Goal: Transaction & Acquisition: Purchase product/service

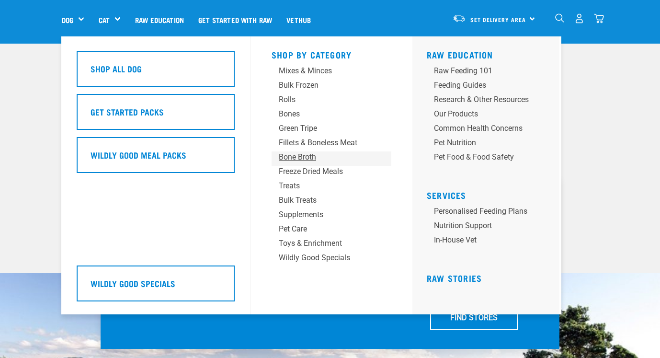
scroll to position [56, 0]
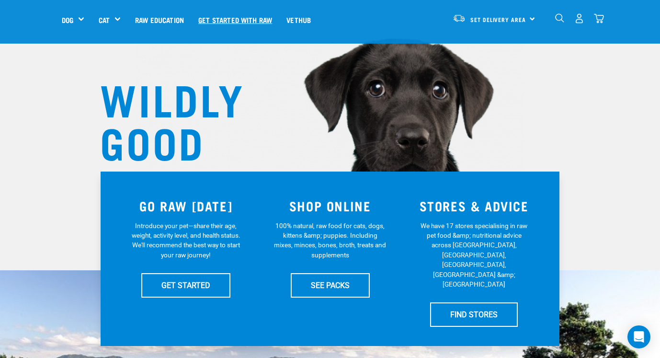
click at [243, 19] on link "Get started with Raw" at bounding box center [235, 19] width 88 height 38
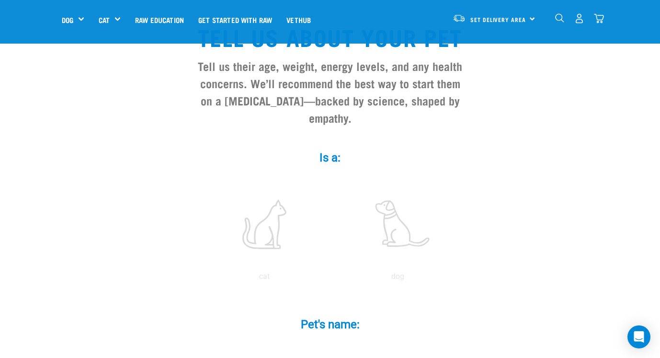
scroll to position [107, 0]
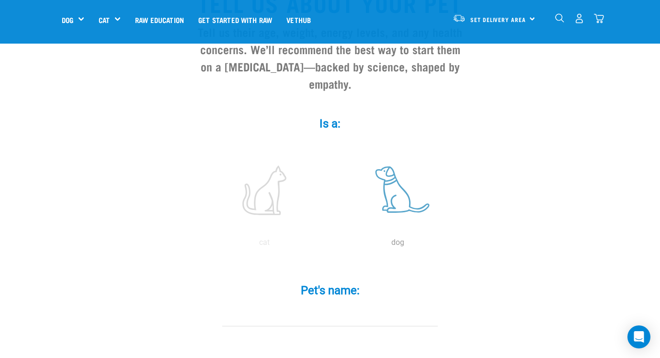
click at [394, 176] on label at bounding box center [397, 189] width 129 height 81
click at [331, 245] on input "radio" at bounding box center [331, 245] width 0 height 0
click at [371, 304] on input "Pet's name: *" at bounding box center [329, 315] width 215 height 22
type input "[PERSON_NAME]"
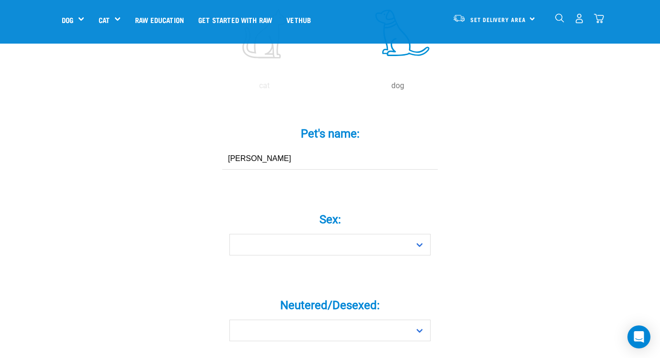
scroll to position [266, 0]
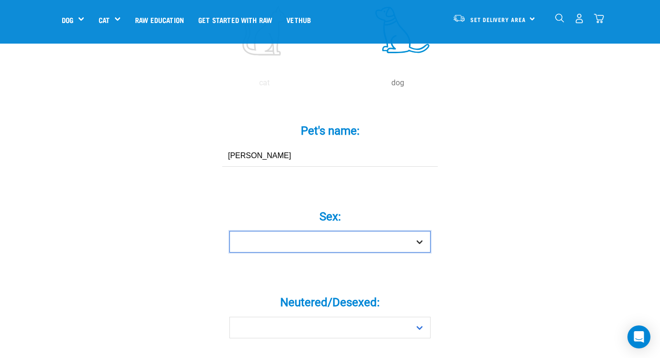
click at [400, 231] on select "Boy Girl" at bounding box center [329, 242] width 201 height 22
select select "girl"
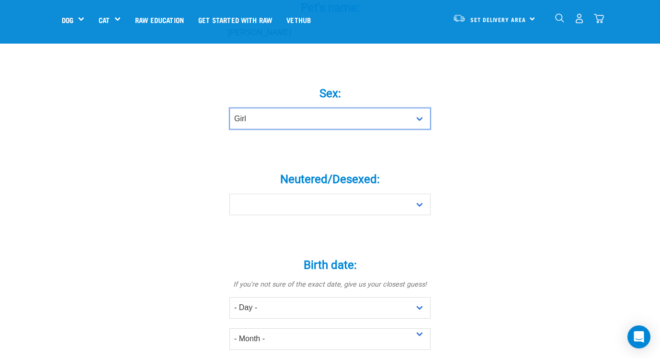
scroll to position [395, 0]
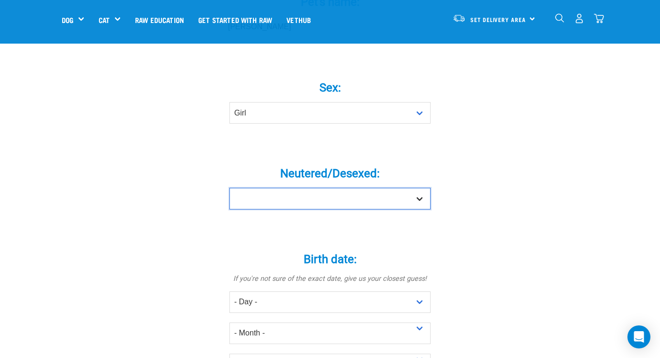
click at [399, 188] on select "Yes No" at bounding box center [329, 199] width 201 height 22
select select "no"
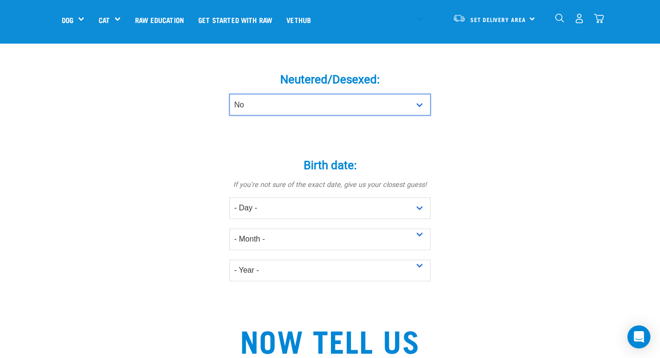
scroll to position [494, 0]
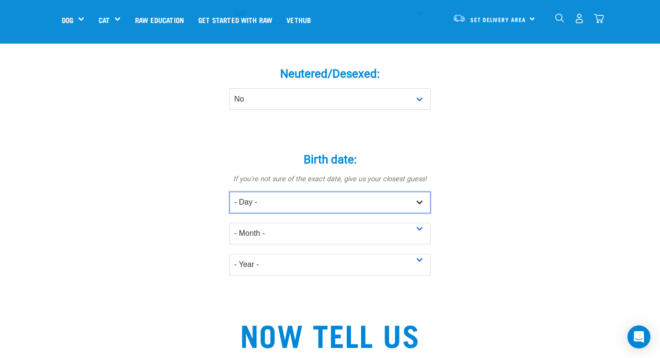
click at [317, 191] on select "- Day - 1 2 3 4 5 6 7 8 9 10 11 12 13 14 15 16 17 18 19 20 21 22 23 24 25 26 27" at bounding box center [329, 202] width 201 height 22
select select "5"
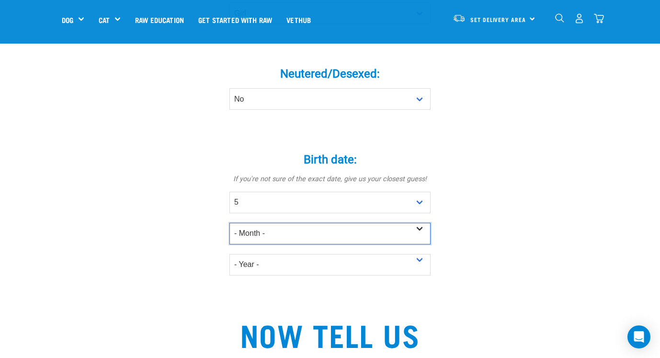
click at [302, 223] on select "- Month - January February March April May June July August September October N…" at bounding box center [329, 234] width 201 height 22
click at [294, 223] on select "- Month - January February March April May June July August September October N…" at bounding box center [329, 234] width 201 height 22
select select "June"
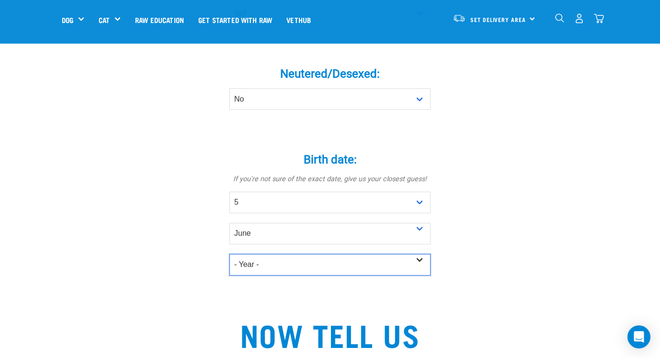
click at [273, 254] on select "- Year - 2025 2024 2023 2022 2021 2020 2019 2018 2017 2016 2015 2014 2013 2012" at bounding box center [329, 265] width 201 height 22
select select "2025"
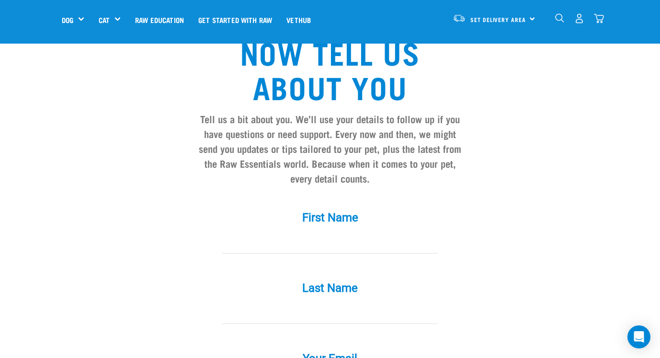
scroll to position [816, 0]
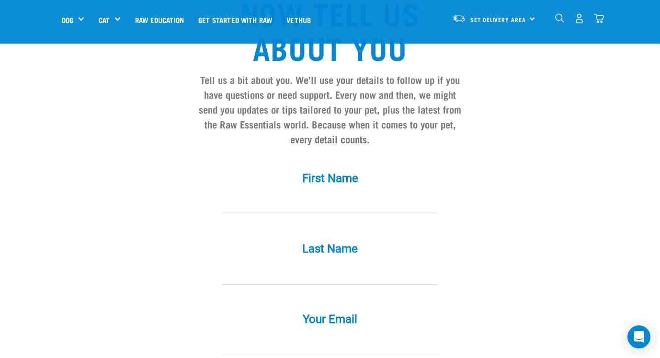
click at [388, 192] on input "First Name *" at bounding box center [329, 203] width 215 height 22
type input "Holly"
type input "Cesan"
type input "hollyiimuller@gmail.com"
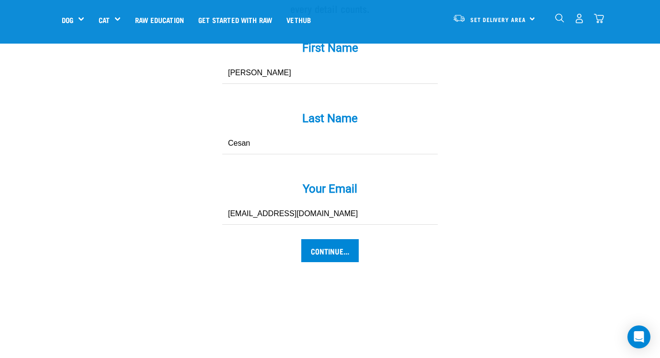
scroll to position [955, 0]
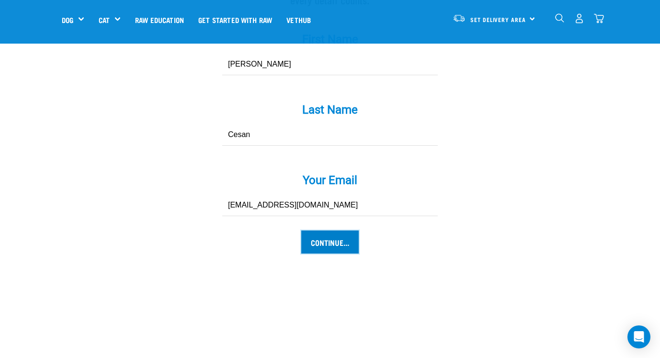
click at [324, 236] on input "Continue..." at bounding box center [329, 241] width 57 height 23
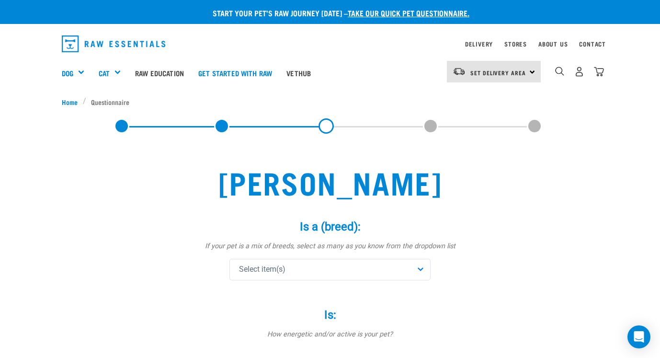
click at [322, 264] on div "Select item(s)" at bounding box center [329, 269] width 201 height 22
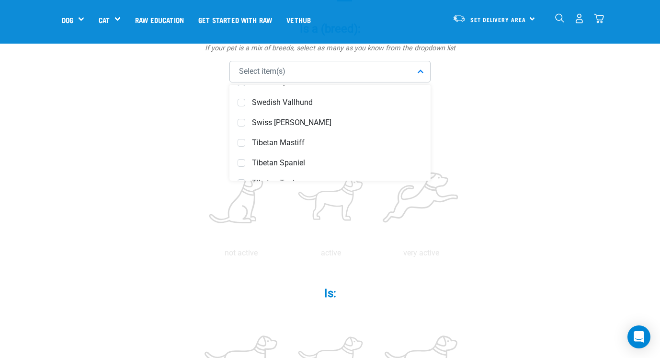
scroll to position [3710, 0]
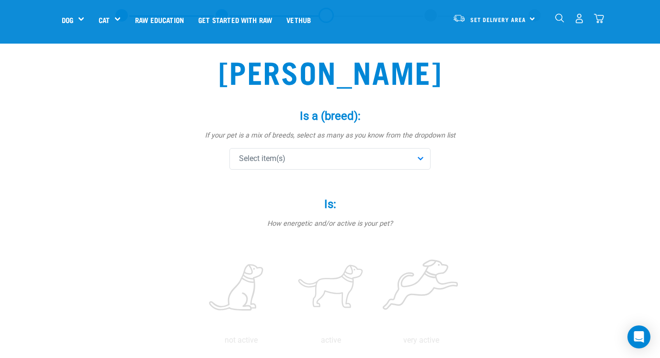
scroll to position [42, 0]
click at [292, 156] on div "Select item(s)" at bounding box center [329, 159] width 201 height 22
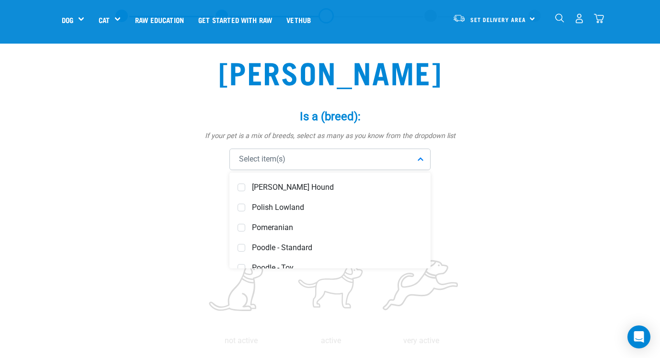
scroll to position [2938, 0]
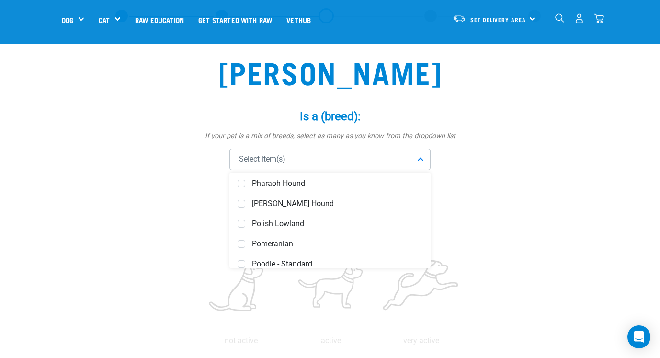
click at [284, 152] on div "Select item(s)" at bounding box center [329, 159] width 201 height 22
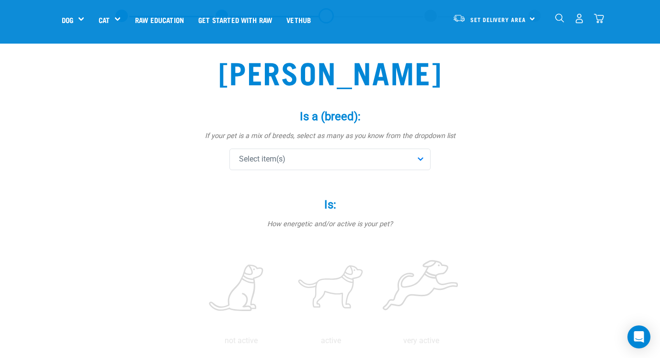
click at [277, 162] on span "Select item(s)" at bounding box center [262, 158] width 46 height 11
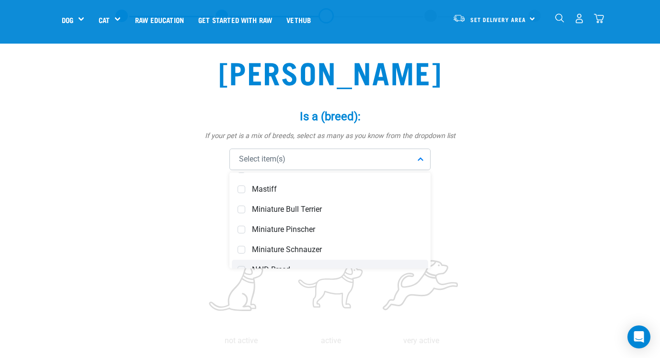
scroll to position [2492, 0]
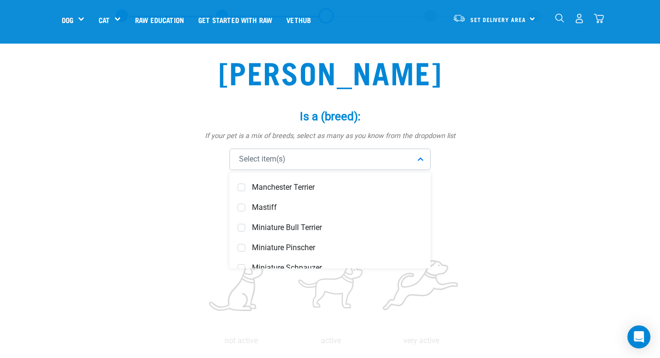
click at [279, 209] on span "Mastiff" at bounding box center [337, 207] width 170 height 10
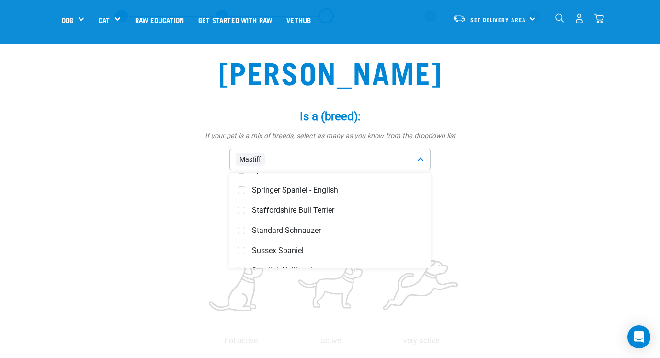
scroll to position [3624, 0]
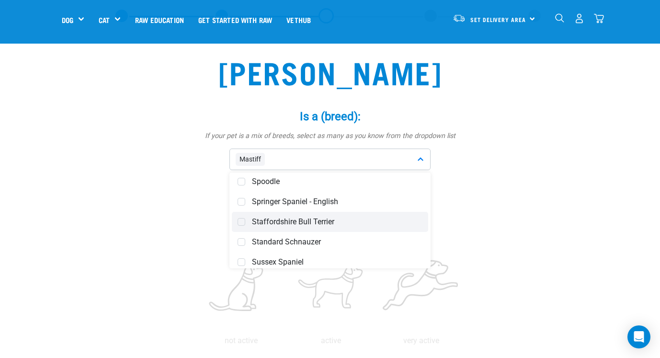
click at [351, 225] on span "Staffordshire Bull Terrier" at bounding box center [337, 222] width 170 height 10
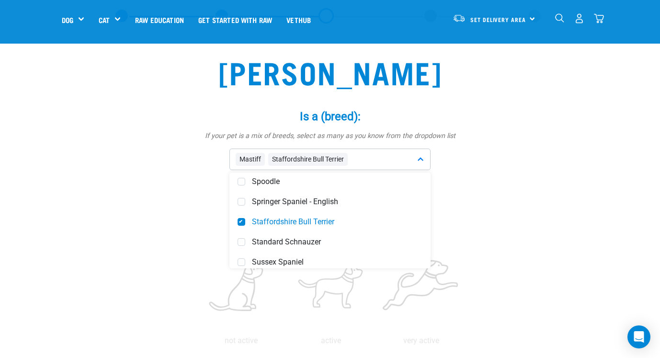
click at [469, 209] on label "Is: *" at bounding box center [329, 204] width 287 height 17
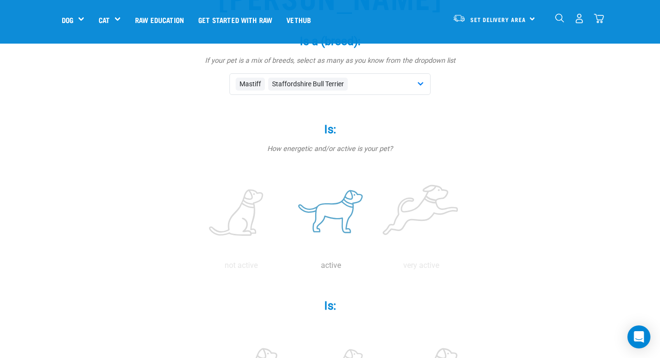
scroll to position [128, 0]
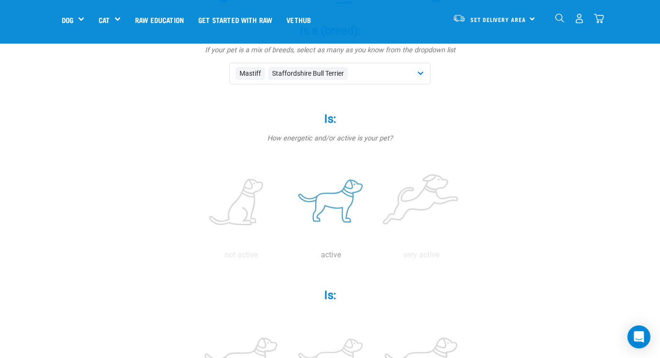
click at [317, 217] on label at bounding box center [331, 202] width 86 height 81
click at [286, 257] on input "radio" at bounding box center [286, 257] width 0 height 0
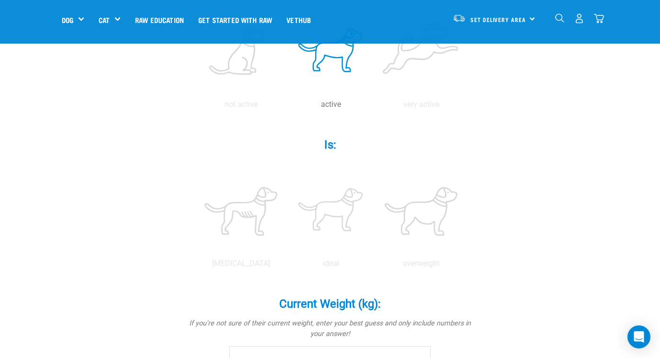
scroll to position [282, 0]
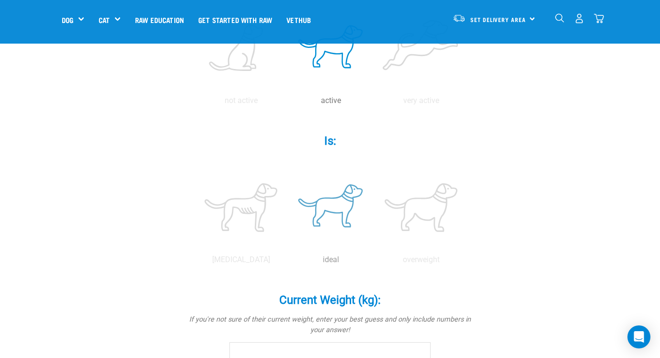
click at [332, 210] on label at bounding box center [331, 207] width 86 height 81
click at [286, 262] on input "radio" at bounding box center [286, 262] width 0 height 0
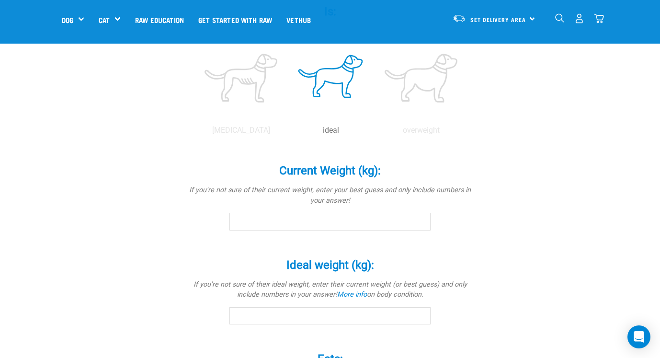
scroll to position [425, 0]
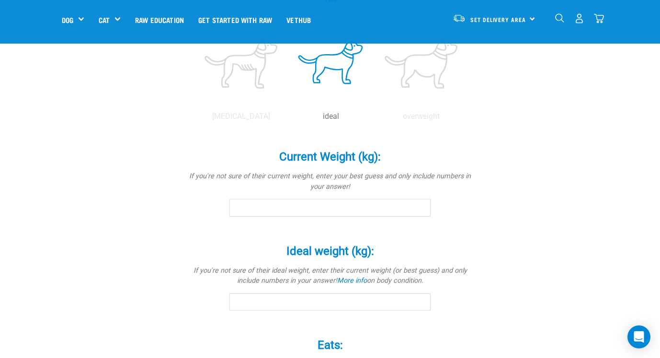
click at [333, 204] on input "Current Weight (kg): *" at bounding box center [329, 207] width 201 height 17
type input "8"
click at [587, 214] on div "Goldie Is a (breed): * If your pet is a mix of breeds, select as many as you kn…" at bounding box center [330, 94] width 536 height 884
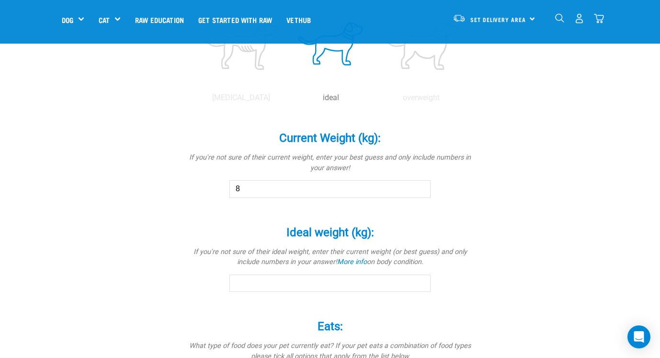
scroll to position [444, 0]
click at [324, 295] on div "Ideal weight (kg): * If you're not sure of their ideal weight, enter their curr…" at bounding box center [329, 259] width 287 height 94
click at [324, 290] on input "Ideal weight (kg): *" at bounding box center [329, 282] width 201 height 17
type input "8"
click at [509, 259] on div "Goldie Is a (breed): * If your pet is a mix of breeds, select as many as you kn…" at bounding box center [330, 75] width 536 height 884
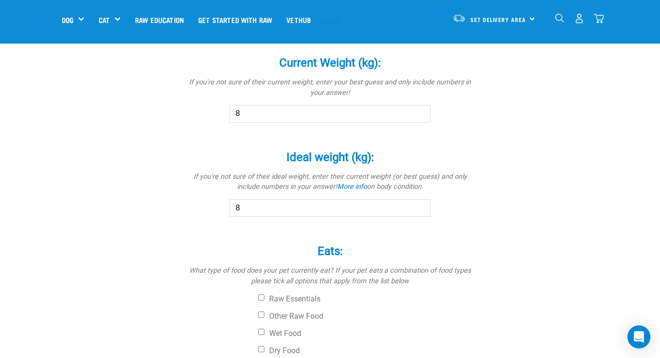
scroll to position [659, 0]
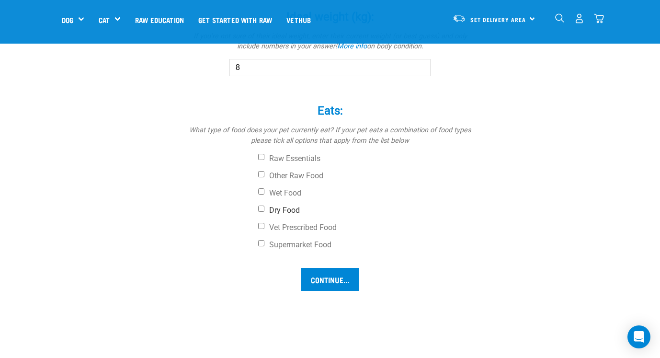
click at [284, 207] on label "Dry Food" at bounding box center [365, 210] width 215 height 10
click at [264, 207] on input "Dry Food" at bounding box center [261, 208] width 6 height 6
checkbox input "true"
click at [347, 276] on input "Continue..." at bounding box center [329, 279] width 57 height 23
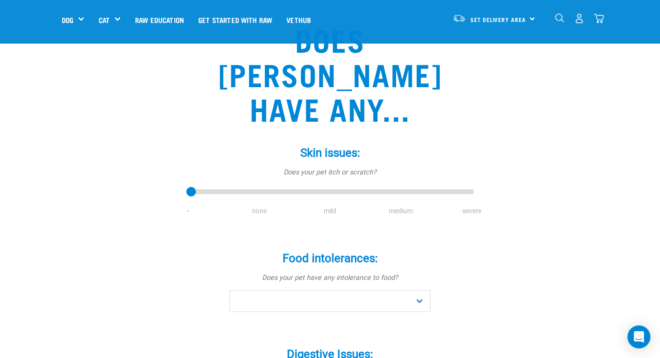
scroll to position [80, 0]
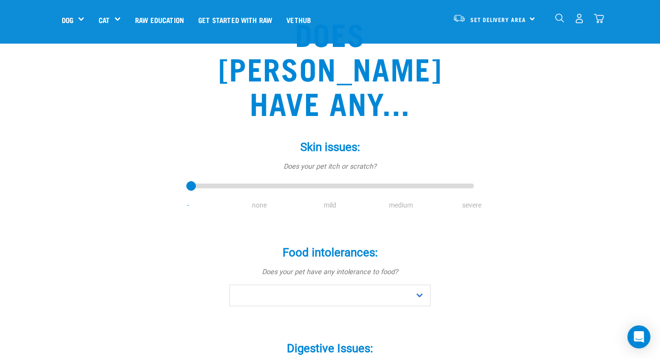
click at [257, 200] on li "none" at bounding box center [259, 205] width 71 height 10
click at [265, 200] on li "none" at bounding box center [259, 205] width 71 height 10
click at [336, 200] on li "mild" at bounding box center [329, 205] width 71 height 10
drag, startPoint x: 192, startPoint y: 149, endPoint x: 254, endPoint y: 148, distance: 62.2
click at [254, 180] on input "range" at bounding box center [329, 186] width 287 height 13
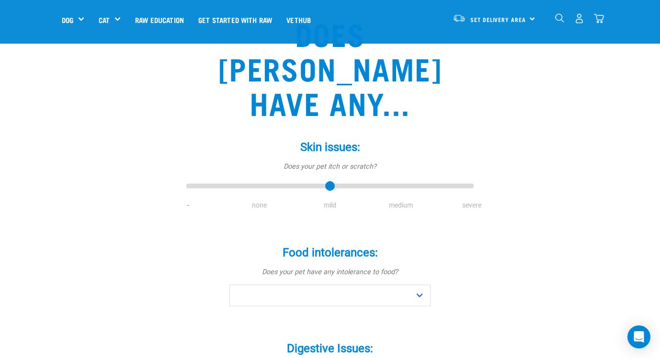
drag, startPoint x: 260, startPoint y: 151, endPoint x: 320, endPoint y: 153, distance: 59.9
type input "2"
click at [320, 180] on input "range" at bounding box center [329, 186] width 287 height 13
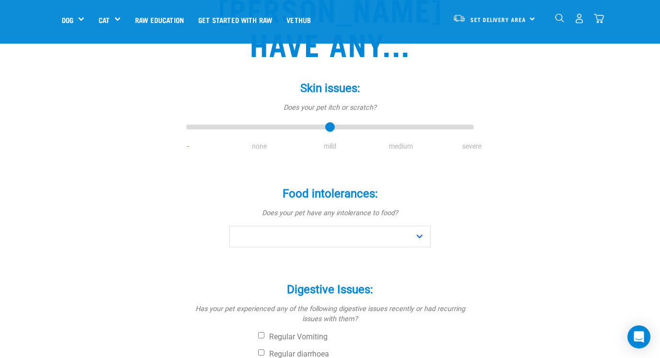
scroll to position [146, 0]
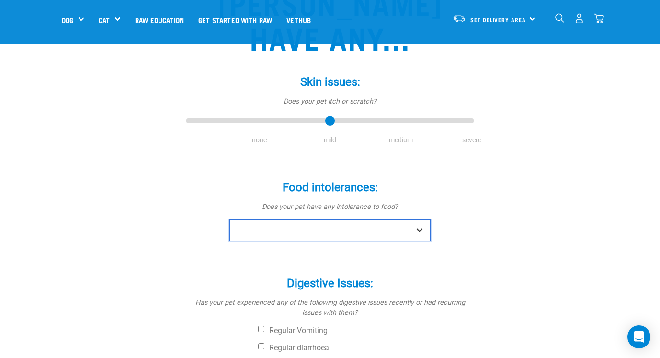
click at [318, 219] on select "No Yes" at bounding box center [329, 230] width 201 height 22
select select "no"
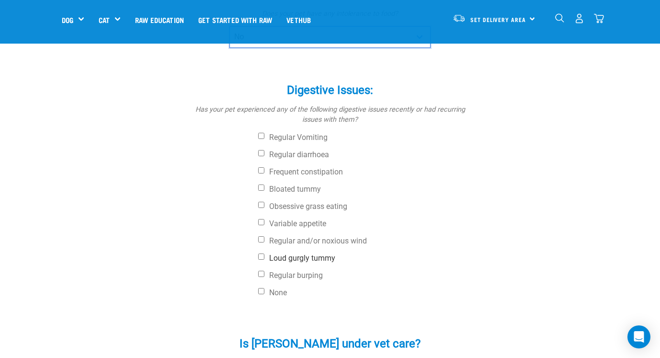
scroll to position [339, 0]
click at [279, 287] on label "None" at bounding box center [365, 292] width 215 height 10
click at [264, 287] on input "None" at bounding box center [261, 290] width 6 height 6
checkbox input "true"
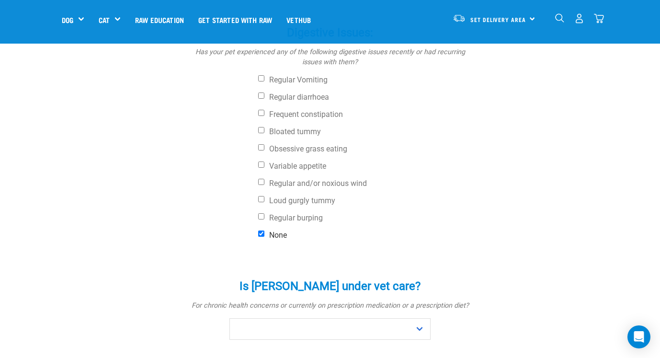
scroll to position [505, 0]
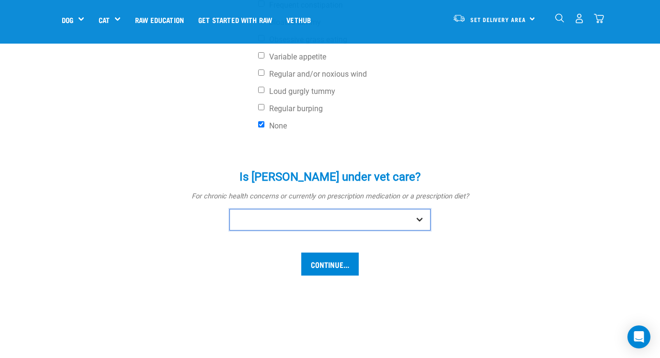
click at [357, 209] on select "No Yes" at bounding box center [329, 220] width 201 height 22
select select "no"
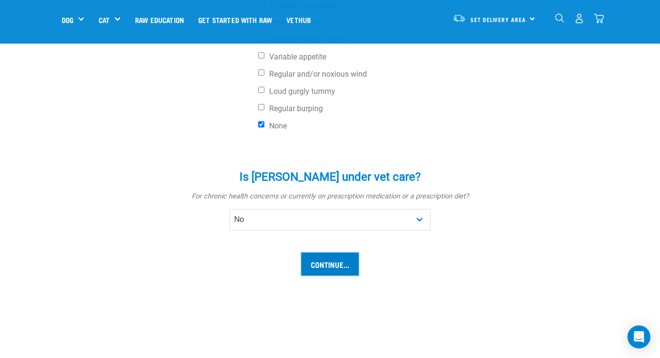
click at [345, 252] on input "Continue..." at bounding box center [329, 263] width 57 height 23
click at [333, 252] on input "Continue..." at bounding box center [329, 263] width 57 height 23
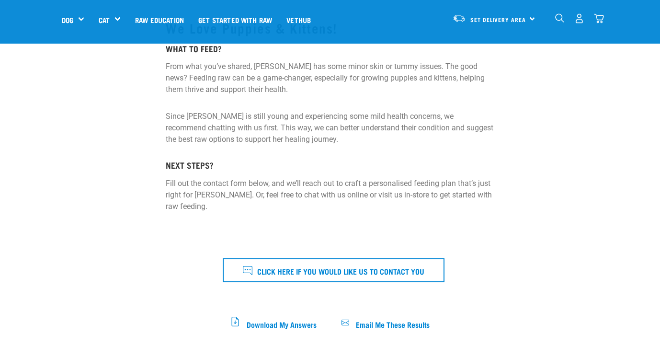
scroll to position [128, 0]
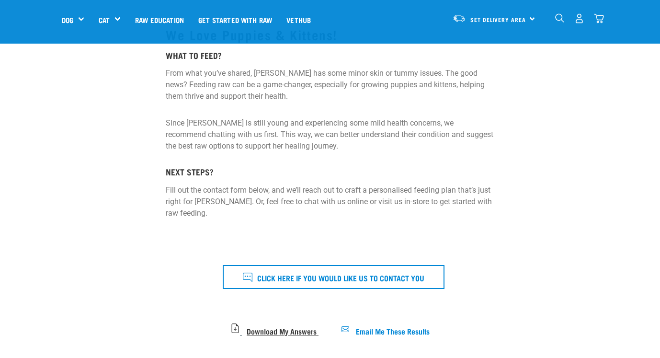
click at [284, 331] on span "Download My Answers" at bounding box center [282, 329] width 70 height 5
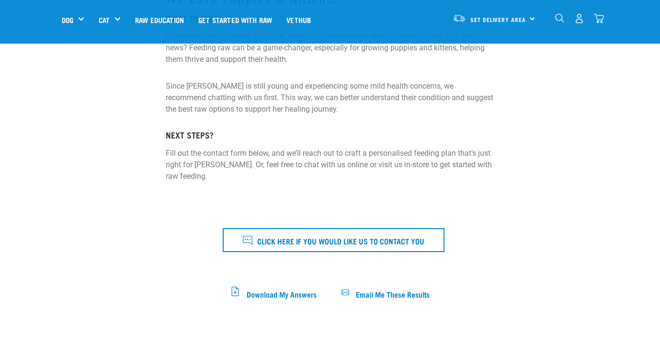
scroll to position [167, 0]
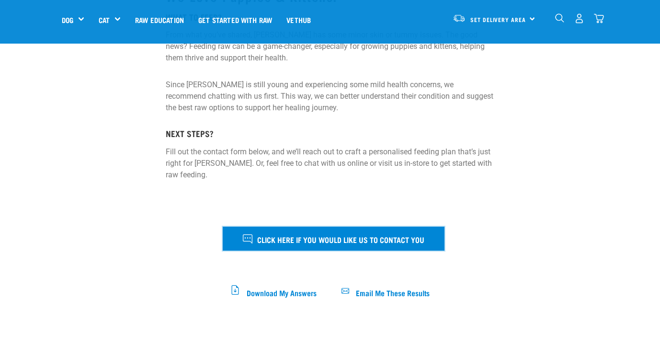
click at [339, 238] on span "Click here if you would like us to contact you" at bounding box center [340, 239] width 167 height 12
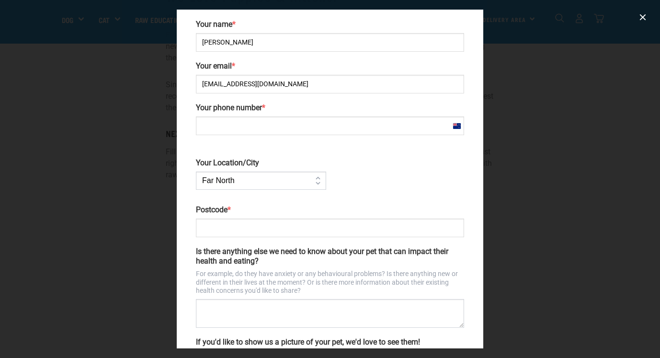
scroll to position [90, 0]
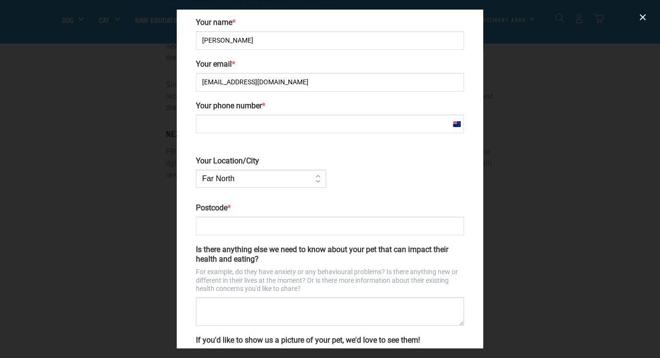
click at [359, 136] on div "Your name * Holly Cesan Your email * hollyiimuller@gmail.com Your phone number …" at bounding box center [330, 194] width 276 height 352
click at [356, 125] on input "Your phone number *" at bounding box center [330, 123] width 268 height 19
type input "+64212586125"
type input "Holly Muller"
type input "1050"
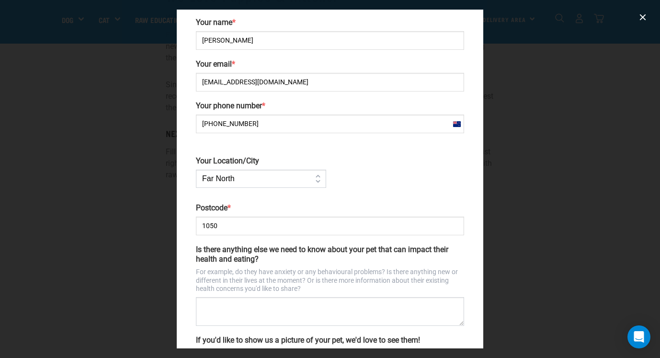
drag, startPoint x: 261, startPoint y: 43, endPoint x: 220, endPoint y: 43, distance: 41.6
click at [220, 43] on input "Holly Muller" at bounding box center [330, 40] width 268 height 19
type input "Holly Cesan"
click at [294, 154] on div "Your Location/City Far North Auckland Waikato Bay of Plenty Coromandel Taranaki…" at bounding box center [261, 168] width 138 height 51
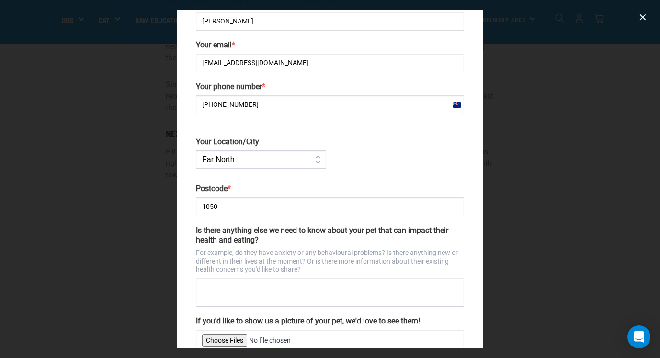
scroll to position [113, 0]
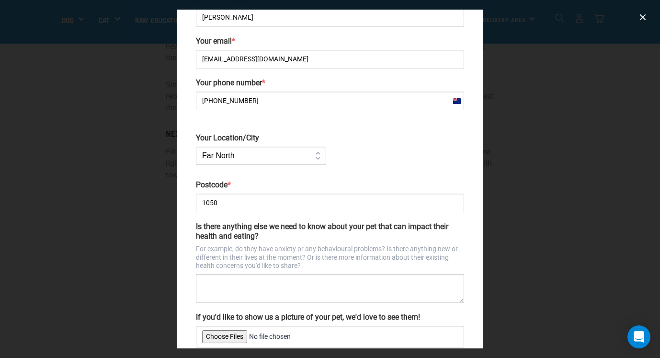
click at [294, 154] on select "Far North Auckland Waikato Bay of Plenty Coromandel Taranaki Hawkes Bay/Gisborn…" at bounding box center [261, 155] width 130 height 18
select select "Auckland"
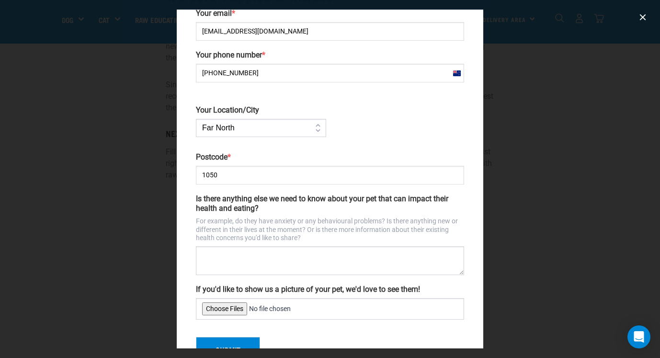
scroll to position [173, 0]
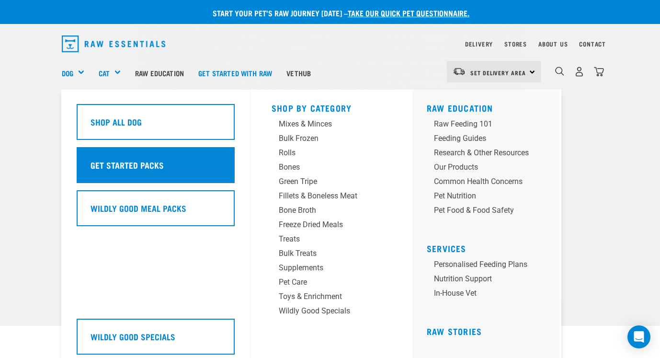
click at [191, 167] on div "Get Started Packs" at bounding box center [156, 165] width 158 height 36
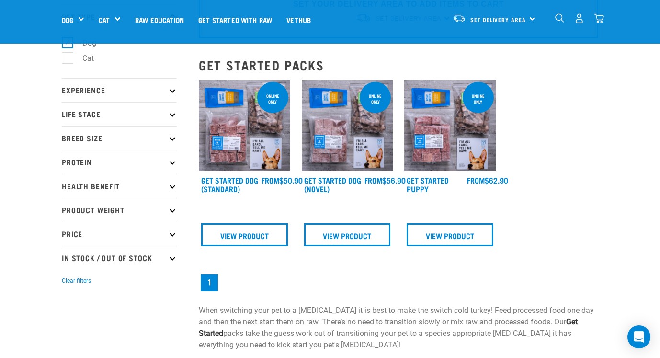
scroll to position [60, 0]
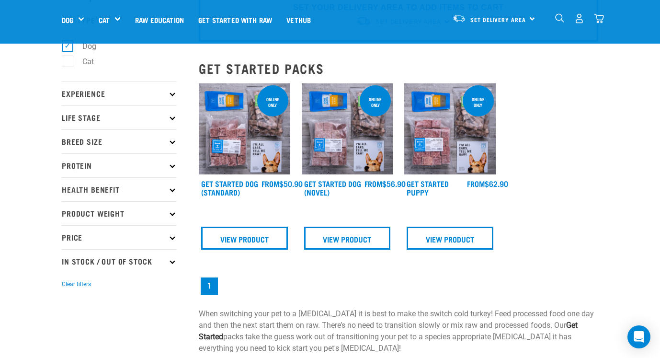
click at [470, 153] on img at bounding box center [449, 128] width 91 height 91
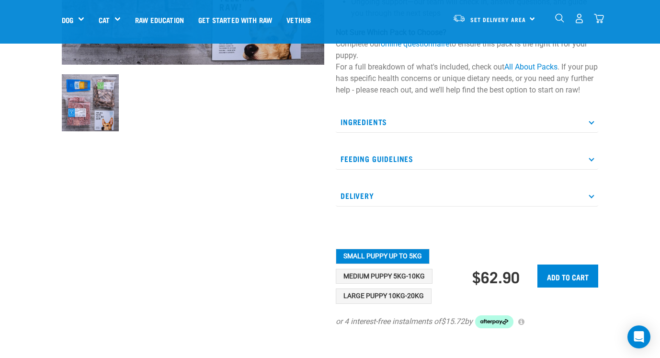
scroll to position [273, 0]
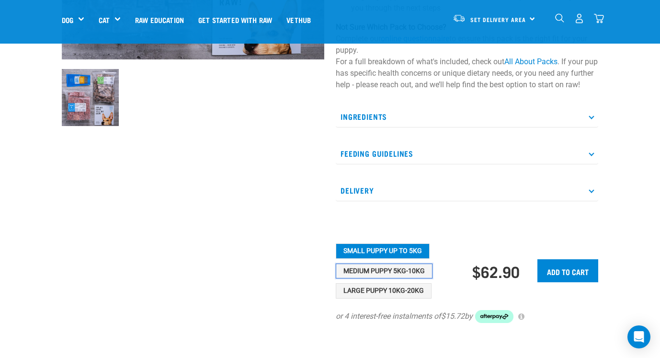
click at [413, 279] on button "Medium Puppy 5kg-10kg" at bounding box center [384, 270] width 97 height 15
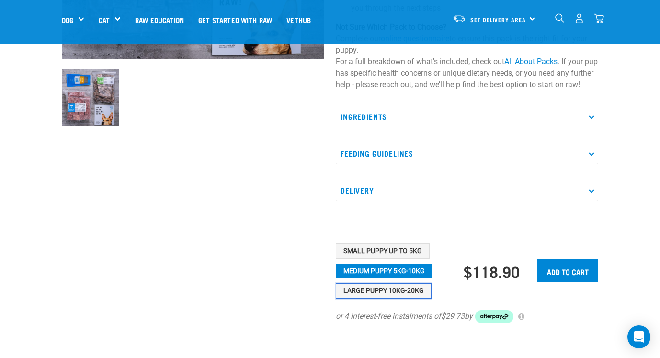
click at [411, 298] on button "Large Puppy 10kg-20kg" at bounding box center [384, 290] width 96 height 15
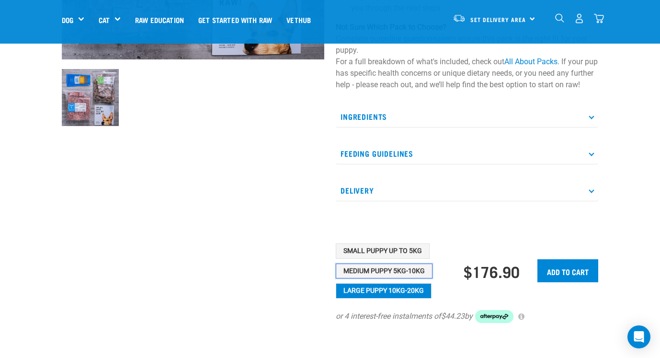
click at [414, 279] on button "Medium Puppy 5kg-10kg" at bounding box center [384, 270] width 97 height 15
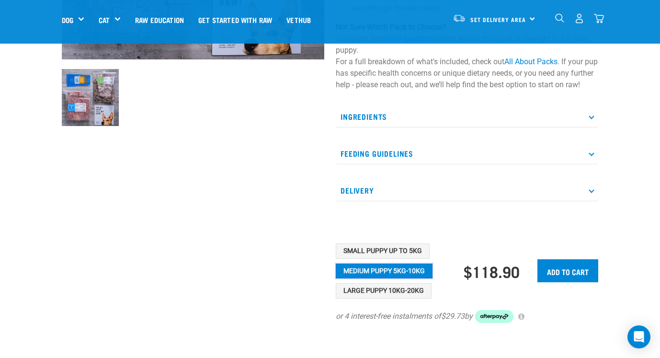
scroll to position [272, 0]
click at [397, 202] on p "Delivery" at bounding box center [467, 191] width 262 height 22
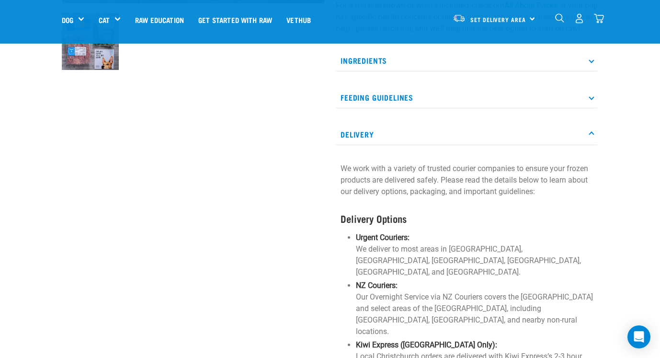
scroll to position [311, 0]
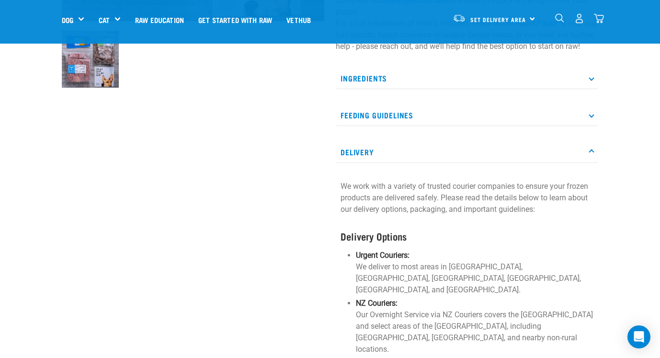
click at [414, 154] on p "Delivery" at bounding box center [467, 152] width 262 height 22
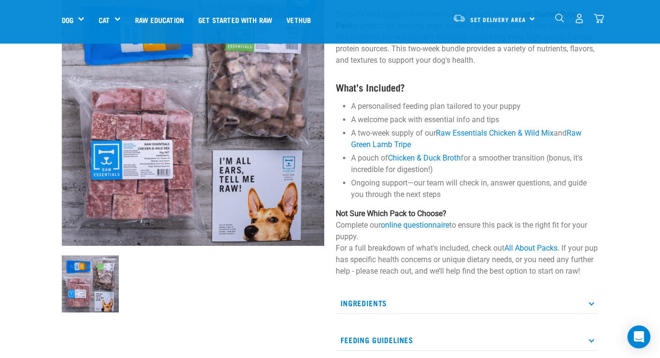
scroll to position [0, 0]
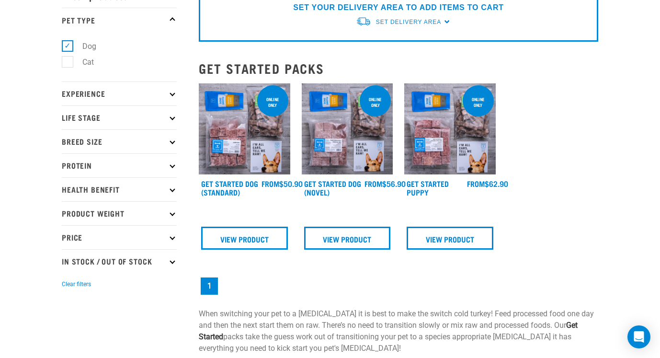
click at [171, 118] on icon at bounding box center [171, 117] width 5 height 5
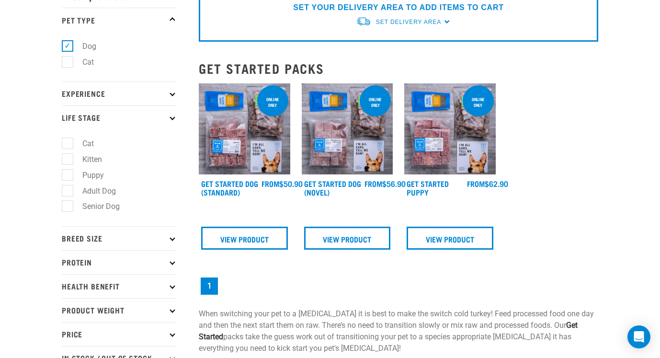
click at [87, 180] on label "Puppy" at bounding box center [87, 175] width 41 height 12
click at [68, 176] on input "Puppy" at bounding box center [65, 173] width 6 height 6
checkbox input "true"
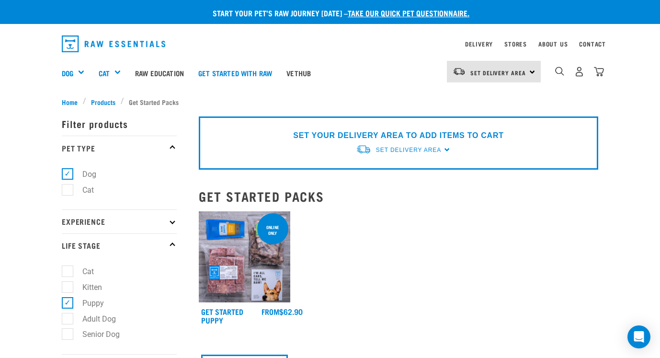
click at [105, 101] on div "× Filter products Pet Type Dog Cat Experience New Raw Feeder Experienced Raw Fe…" at bounding box center [124, 348] width 137 height 494
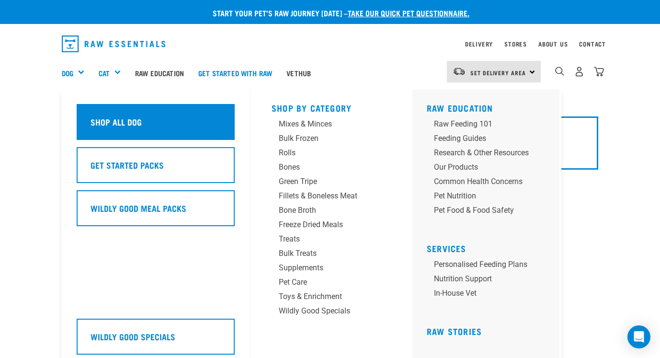
click at [101, 117] on h5 "Shop All Dog" at bounding box center [115, 121] width 51 height 12
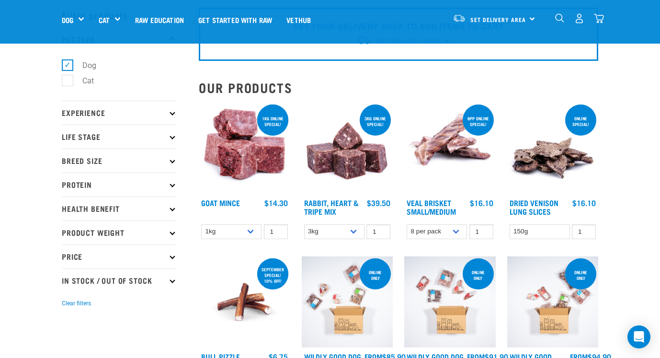
scroll to position [24, 0]
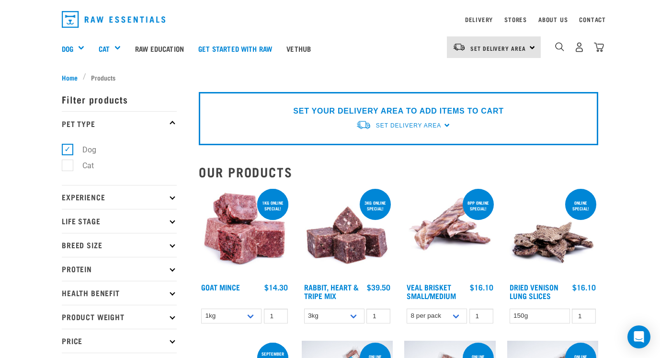
click at [171, 220] on icon at bounding box center [171, 220] width 5 height 5
click at [67, 279] on label "Puppy" at bounding box center [87, 278] width 41 height 12
click at [67, 279] on input "Puppy" at bounding box center [65, 276] width 6 height 6
checkbox input "true"
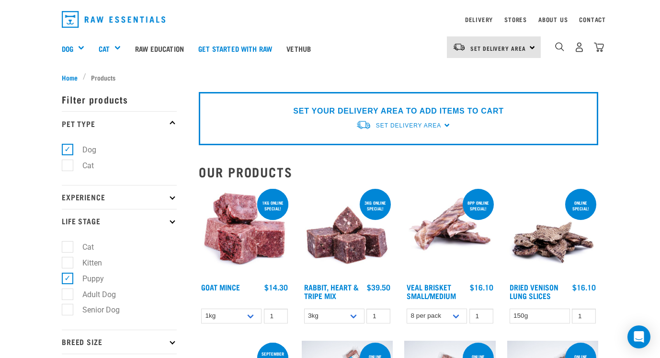
click at [172, 221] on icon at bounding box center [171, 220] width 5 height 5
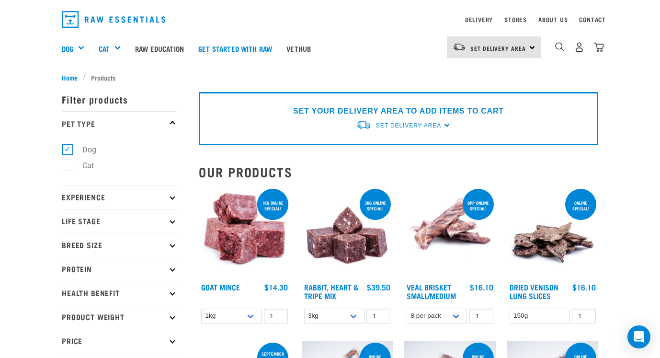
click at [174, 191] on p "Experience" at bounding box center [119, 197] width 115 height 24
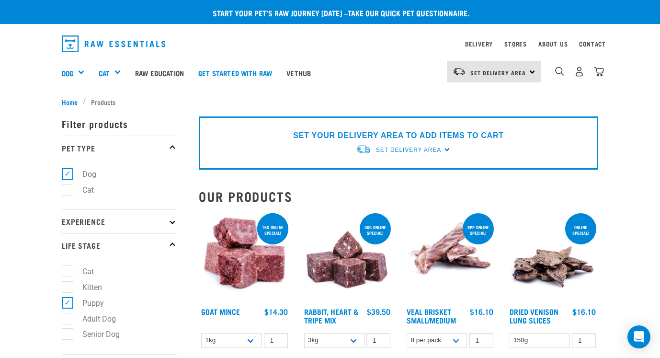
click at [171, 244] on icon at bounding box center [171, 245] width 5 height 5
click at [172, 220] on icon at bounding box center [171, 221] width 5 height 5
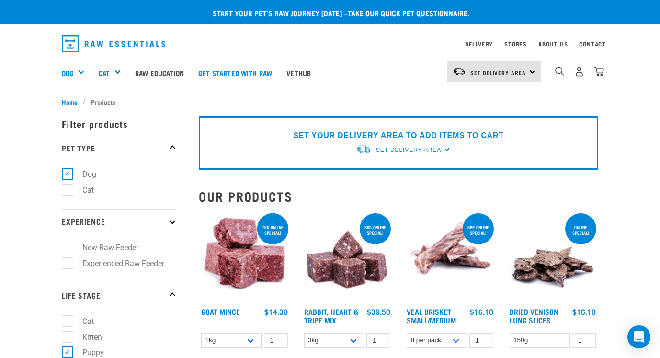
click at [106, 249] on label "New Raw Feeder" at bounding box center [104, 247] width 75 height 12
click at [68, 249] on input "New Raw Feeder" at bounding box center [65, 246] width 6 height 6
checkbox input "true"
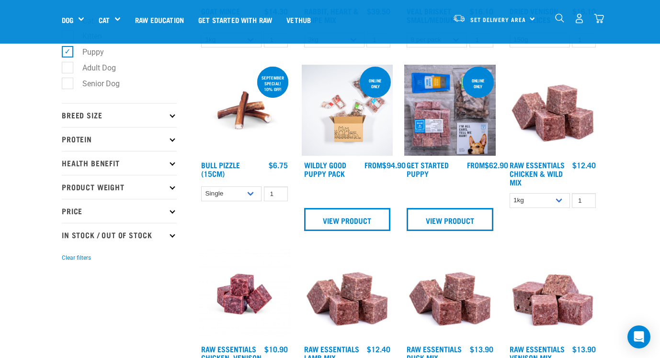
scroll to position [283, 0]
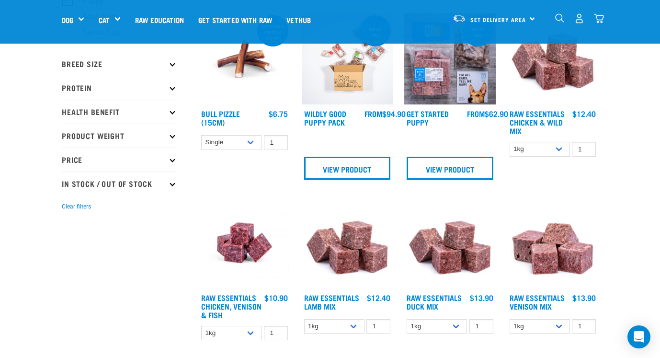
click at [172, 70] on p "Breed Size" at bounding box center [119, 64] width 115 height 24
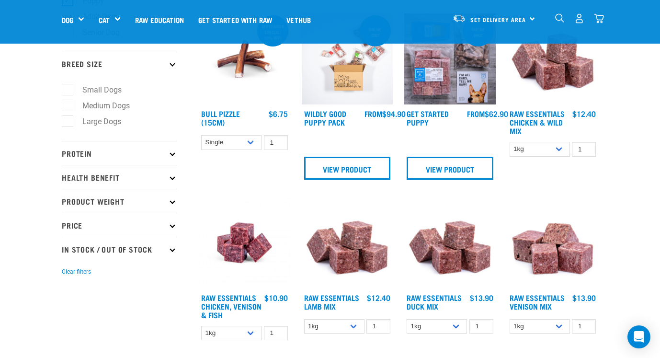
click at [120, 111] on label "Medium Dogs" at bounding box center [100, 106] width 67 height 12
click at [68, 107] on input "Medium Dogs" at bounding box center [65, 104] width 6 height 6
checkbox input "true"
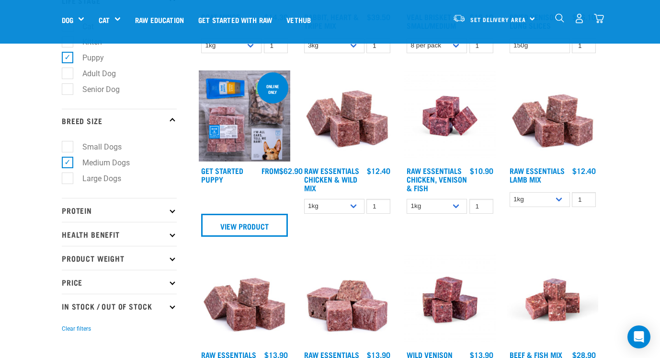
scroll to position [264, 0]
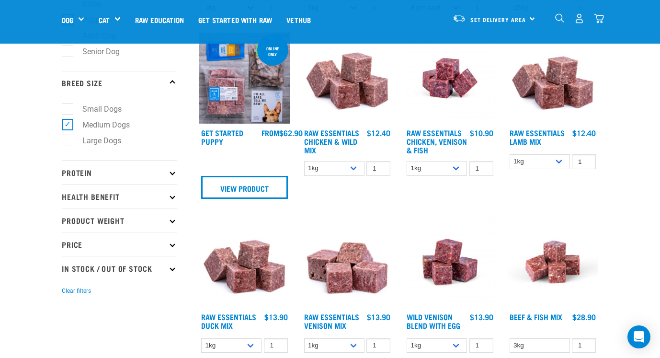
click at [173, 177] on p "Protein" at bounding box center [119, 172] width 115 height 24
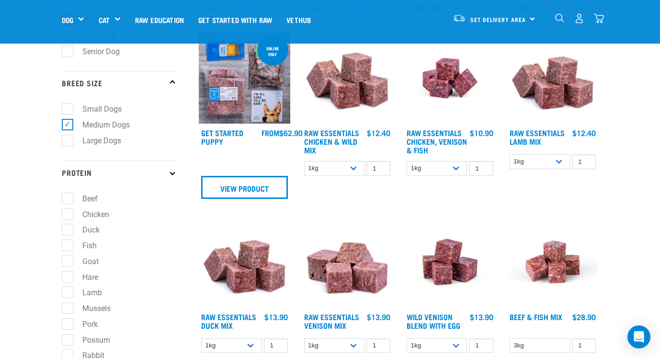
click at [173, 177] on p "Protein" at bounding box center [119, 172] width 115 height 24
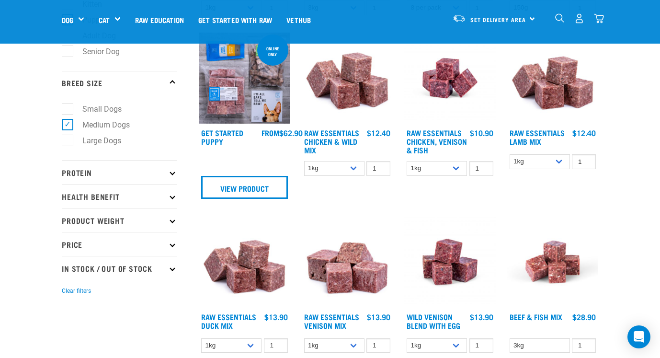
click at [173, 198] on icon at bounding box center [171, 195] width 5 height 5
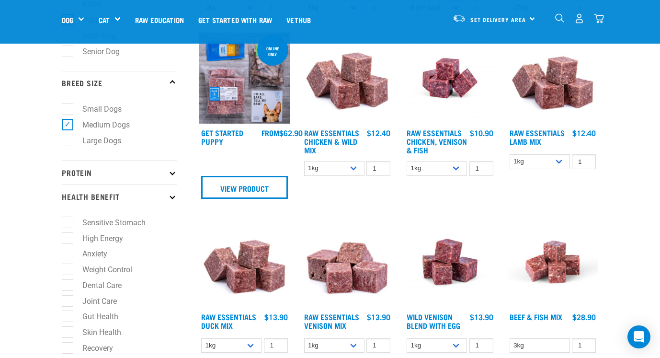
click at [172, 198] on icon at bounding box center [171, 195] width 5 height 5
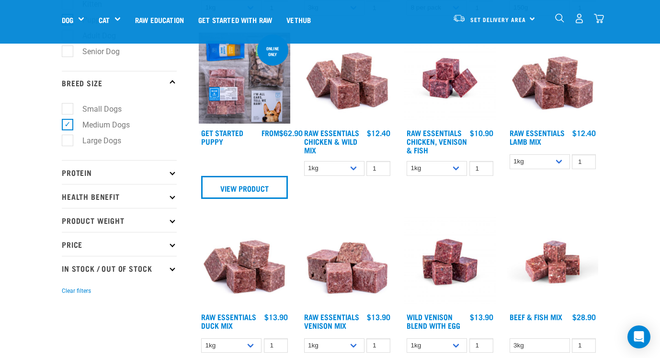
click at [174, 223] on icon at bounding box center [171, 219] width 5 height 5
click at [174, 224] on p "Product Weight" at bounding box center [119, 220] width 115 height 24
click at [174, 246] on p "Price" at bounding box center [119, 244] width 115 height 24
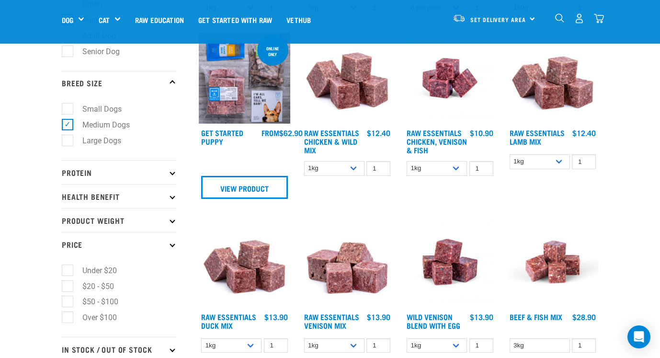
click at [172, 247] on icon at bounding box center [171, 243] width 5 height 5
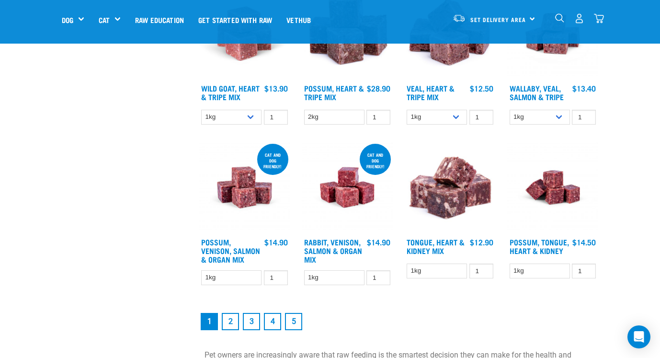
scroll to position [1128, 0]
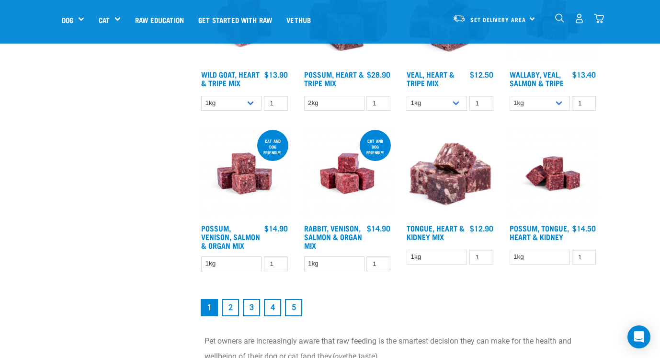
click at [227, 302] on link "2" at bounding box center [230, 307] width 17 height 17
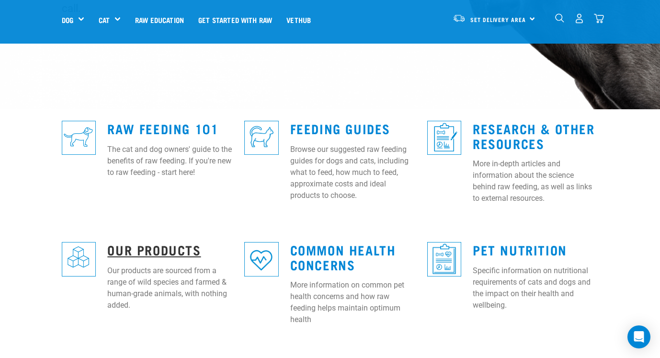
scroll to position [219, 0]
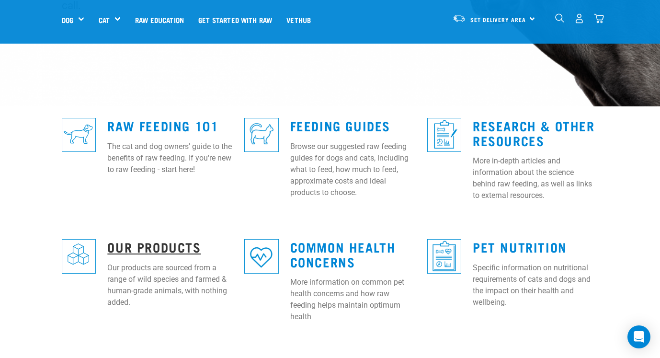
click at [152, 243] on link "Our Products" at bounding box center [153, 246] width 93 height 7
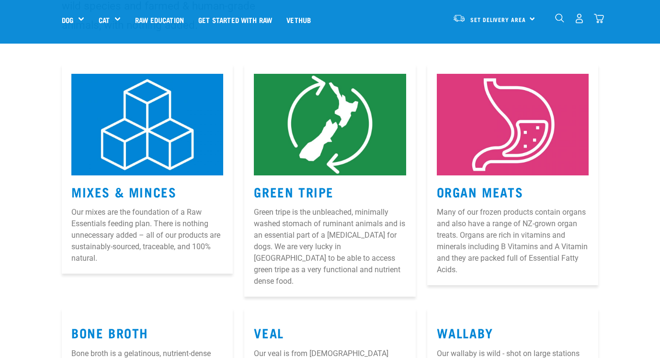
scroll to position [124, 0]
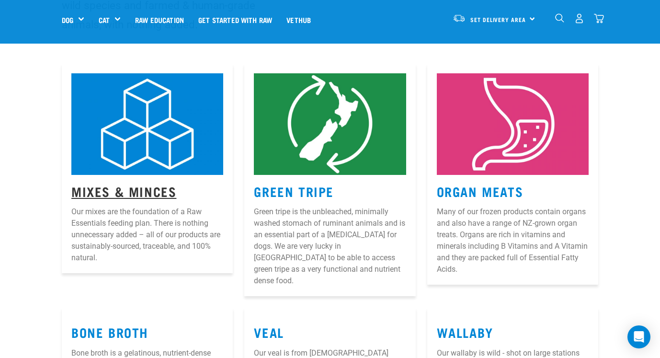
click at [110, 193] on link "Mixes & Minces" at bounding box center [123, 190] width 105 height 7
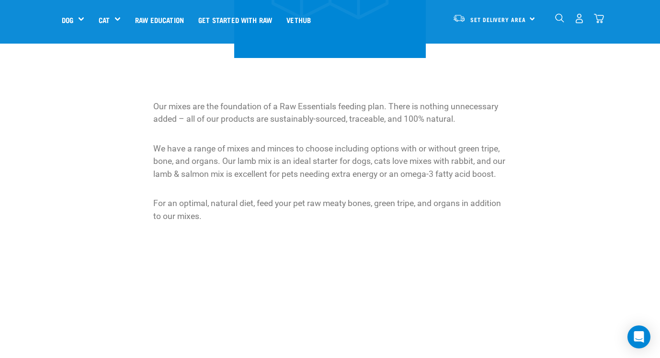
scroll to position [240, 0]
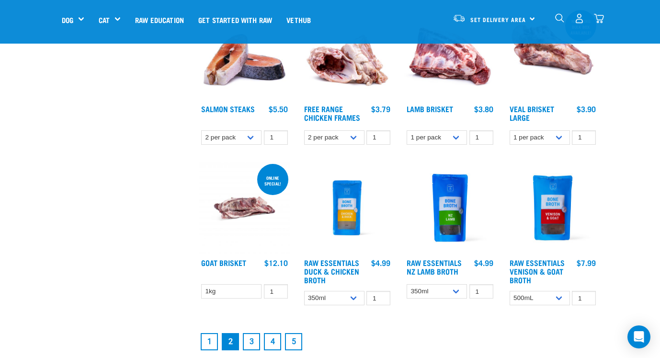
scroll to position [1079, 0]
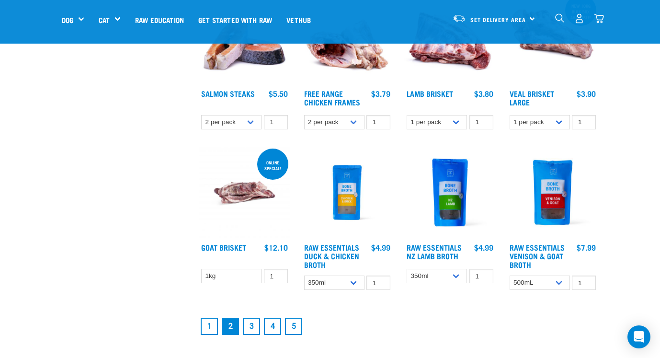
click at [257, 320] on link "3" at bounding box center [251, 325] width 17 height 17
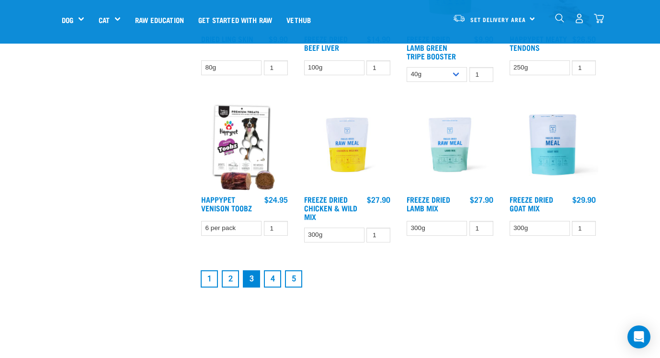
scroll to position [1146, 0]
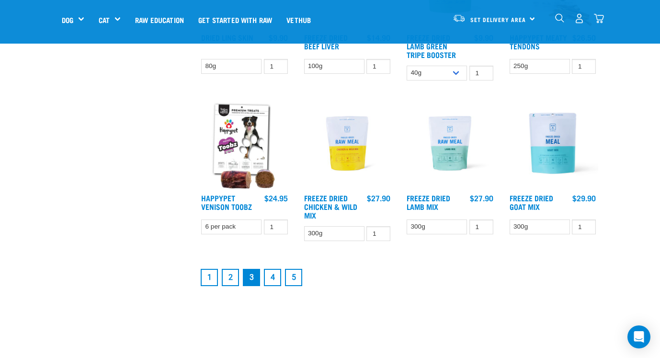
click at [274, 277] on link "4" at bounding box center [272, 277] width 17 height 17
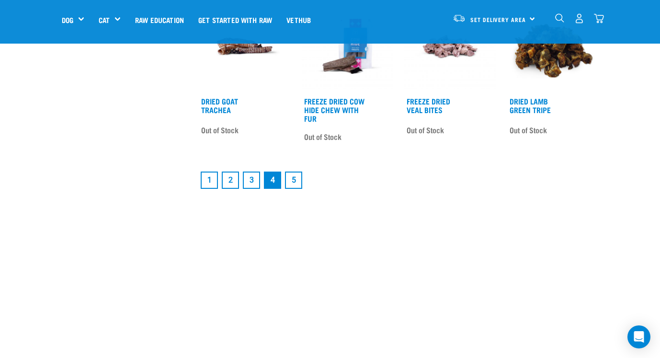
scroll to position [1283, 0]
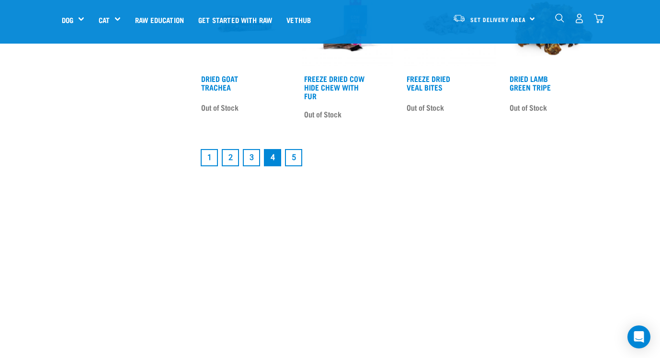
click at [209, 158] on link "1" at bounding box center [209, 157] width 17 height 17
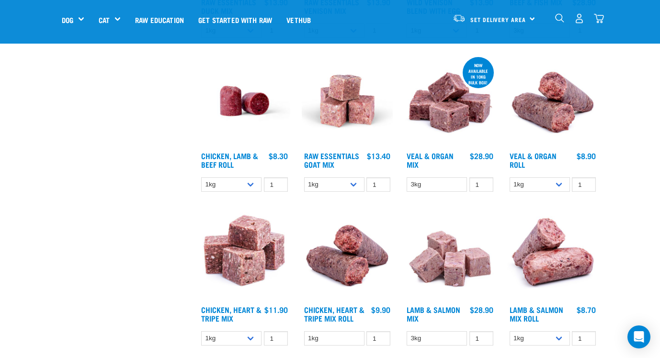
scroll to position [584, 0]
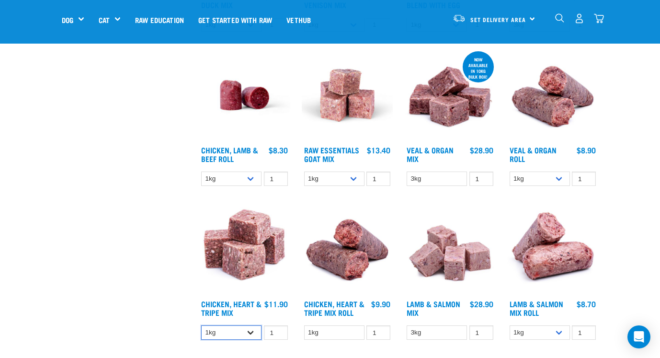
click at [249, 334] on select "1kg 3kg" at bounding box center [231, 332] width 60 height 15
click at [235, 328] on select "1kg 3kg" at bounding box center [231, 332] width 60 height 15
select select "367"
click at [251, 338] on div "1kg 3kg 1 0 100" at bounding box center [244, 332] width 91 height 17
click at [248, 329] on select "1kg 3kg" at bounding box center [231, 332] width 60 height 15
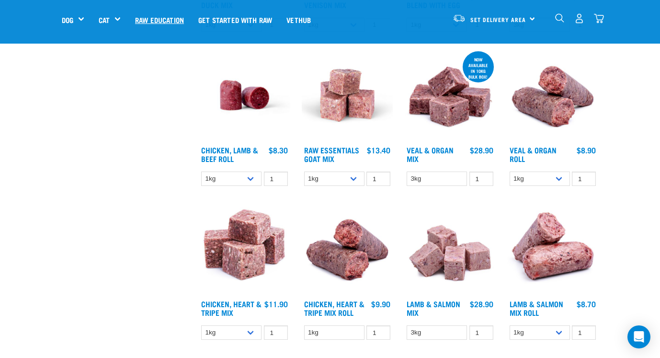
click at [152, 10] on link "Raw Education" at bounding box center [159, 19] width 63 height 38
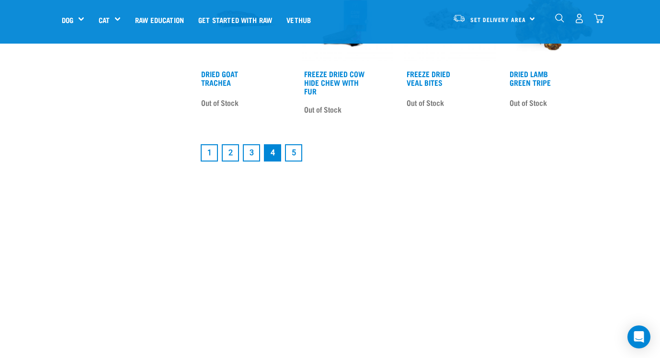
scroll to position [1287, 0]
click at [210, 160] on link "1" at bounding box center [209, 153] width 17 height 17
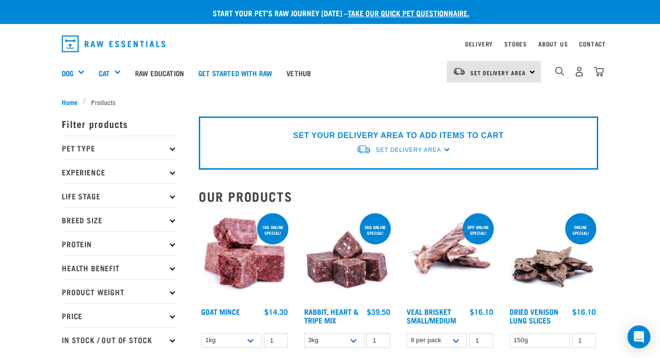
click at [165, 168] on p "Experience" at bounding box center [119, 171] width 115 height 24
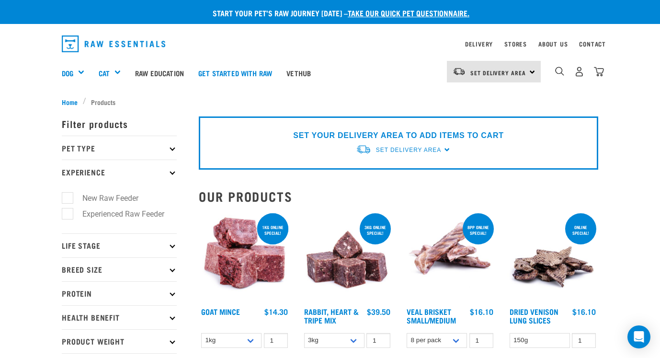
click at [128, 198] on label "New Raw Feeder" at bounding box center [104, 198] width 75 height 12
click at [68, 198] on input "New Raw Feeder" at bounding box center [65, 196] width 6 height 6
checkbox input "true"
click at [169, 173] on p "Experience" at bounding box center [119, 171] width 115 height 24
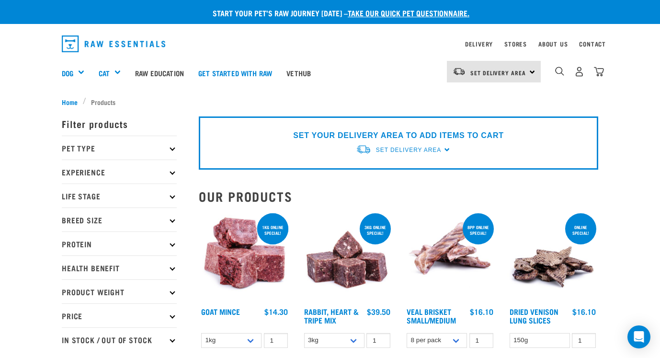
click at [154, 197] on p "Life Stage" at bounding box center [119, 195] width 115 height 24
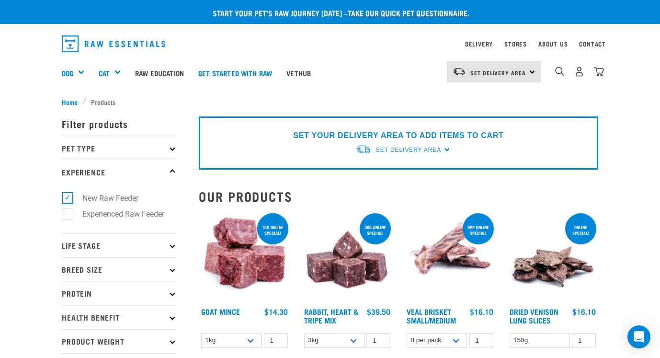
click at [135, 242] on p "Life Stage" at bounding box center [119, 245] width 115 height 24
click at [90, 307] on label "Puppy" at bounding box center [87, 303] width 41 height 12
click at [68, 304] on input "Puppy" at bounding box center [65, 301] width 6 height 6
checkbox input "true"
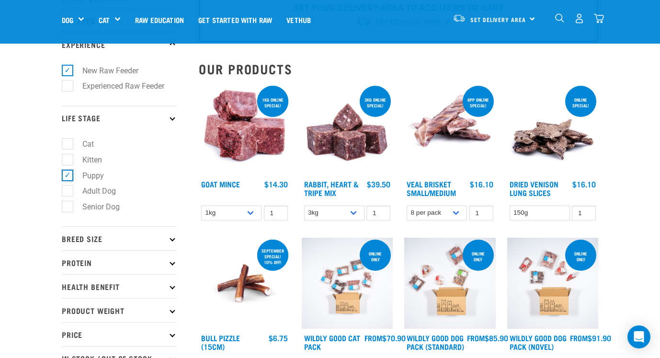
scroll to position [177, 0]
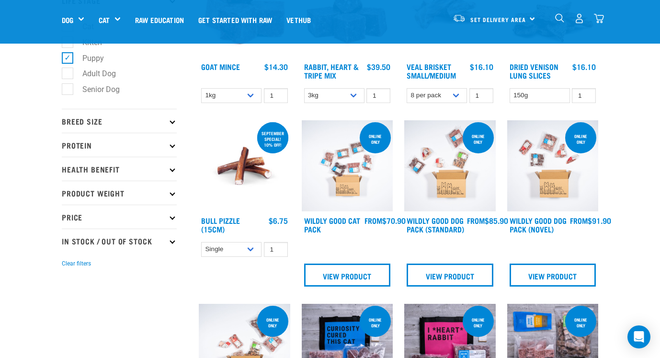
click at [111, 122] on p "Breed Size" at bounding box center [119, 121] width 115 height 24
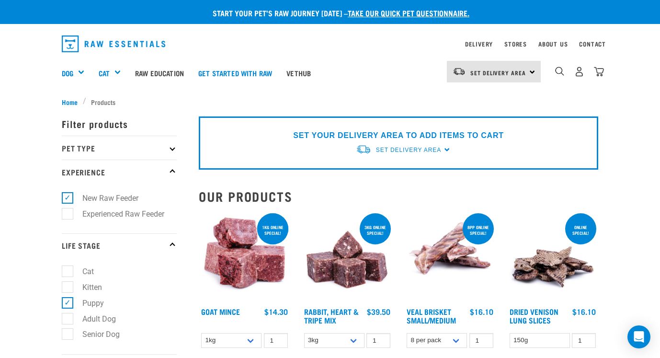
click at [111, 145] on p "Pet Type" at bounding box center [119, 147] width 115 height 24
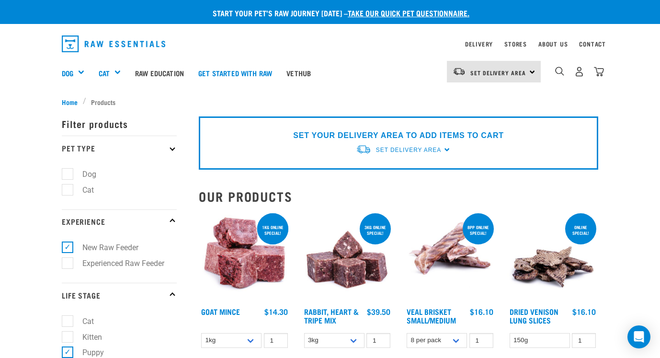
click at [90, 176] on label "Dog" at bounding box center [83, 174] width 33 height 12
click at [68, 175] on input "Dog" at bounding box center [65, 172] width 6 height 6
checkbox input "true"
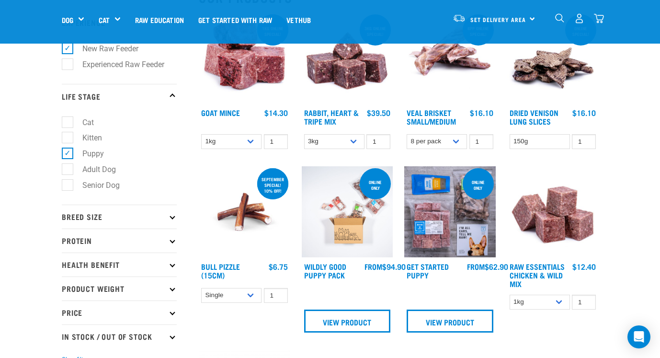
scroll to position [136, 0]
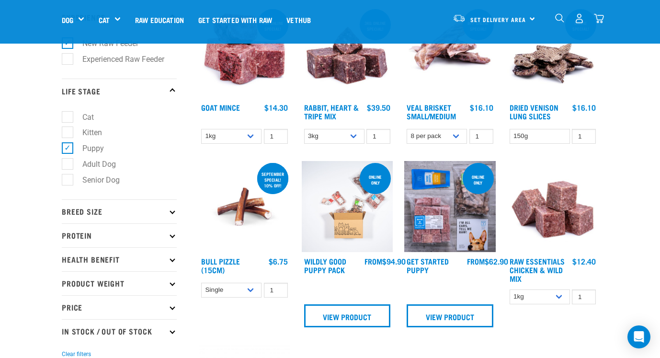
click at [90, 209] on p "Breed Size" at bounding box center [119, 211] width 115 height 24
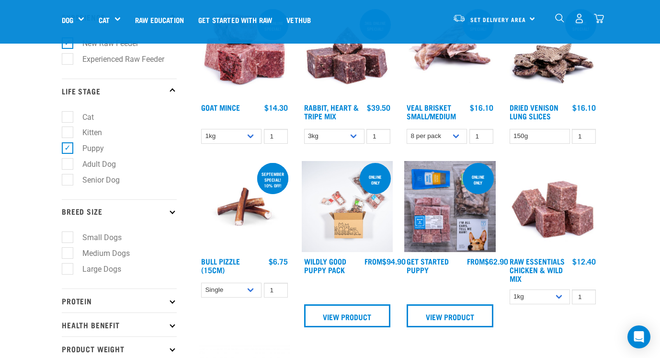
click at [101, 256] on label "Medium Dogs" at bounding box center [100, 253] width 67 height 12
click at [68, 255] on input "Medium Dogs" at bounding box center [65, 251] width 6 height 6
checkbox input "true"
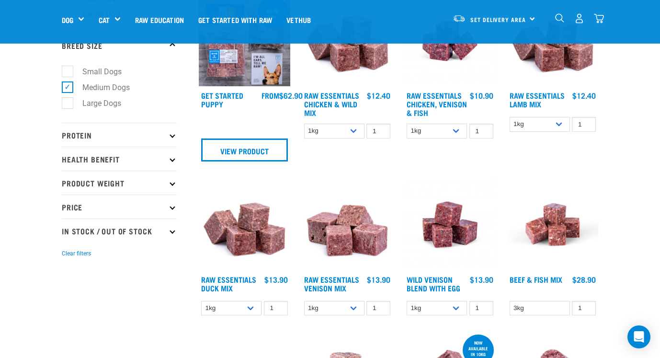
scroll to position [307, 0]
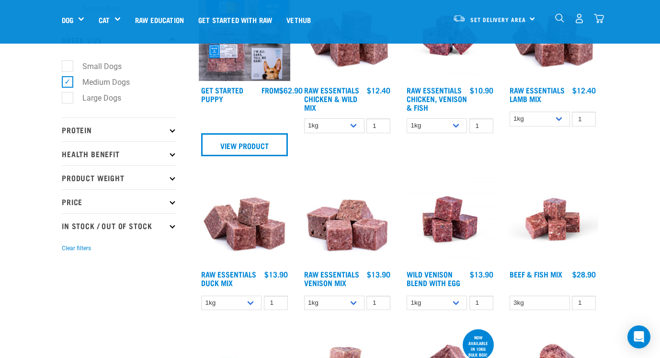
click at [113, 154] on p "Health Benefit" at bounding box center [119, 153] width 115 height 24
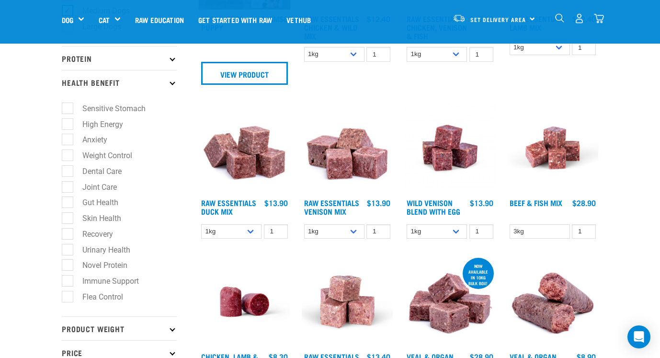
scroll to position [379, 0]
click at [169, 85] on p "Health Benefit" at bounding box center [119, 81] width 115 height 24
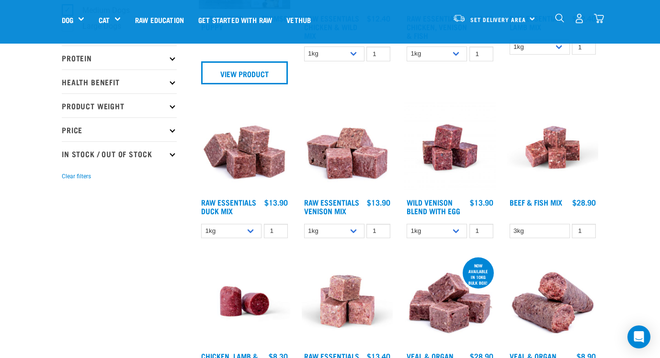
click at [153, 106] on p "Product Weight" at bounding box center [119, 105] width 115 height 24
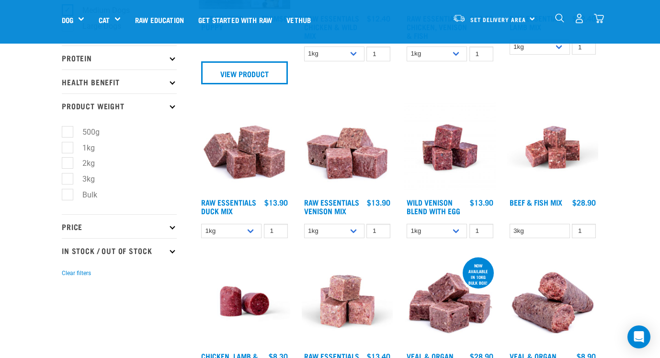
click at [153, 106] on p "Product Weight" at bounding box center [119, 105] width 115 height 24
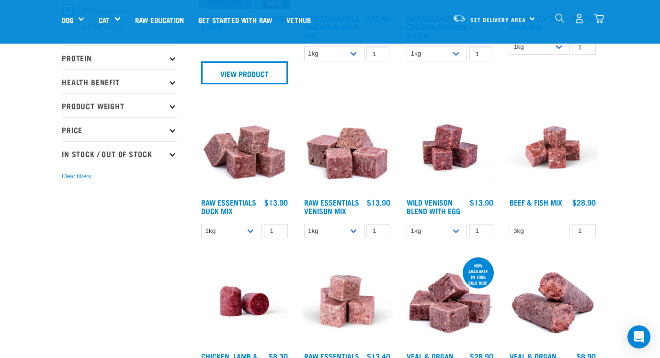
click at [141, 132] on p "Price" at bounding box center [119, 129] width 115 height 24
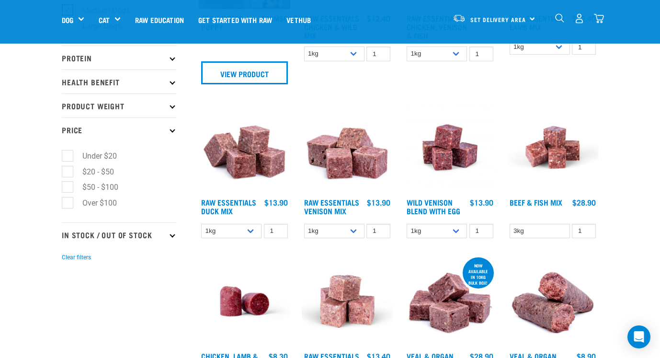
click at [141, 133] on p "Price" at bounding box center [119, 129] width 115 height 24
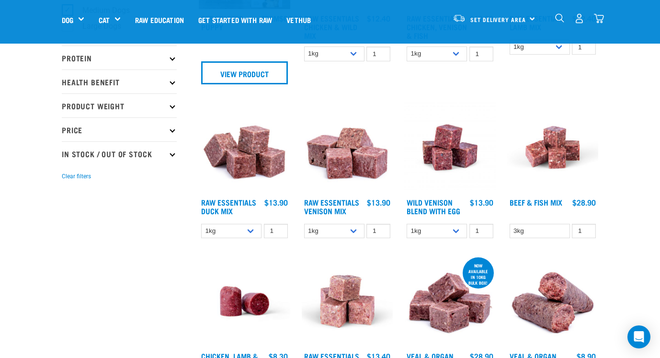
click at [137, 159] on p "In Stock / Out Of Stock" at bounding box center [119, 153] width 115 height 24
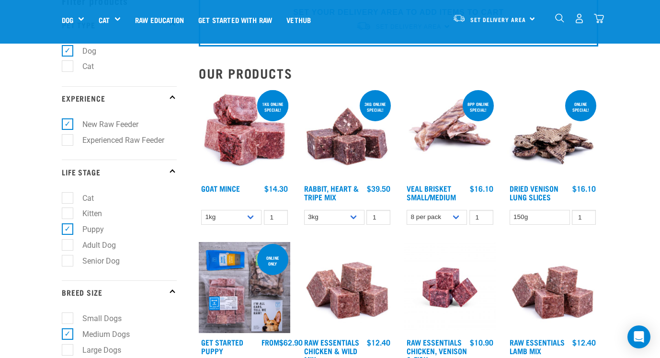
scroll to position [56, 0]
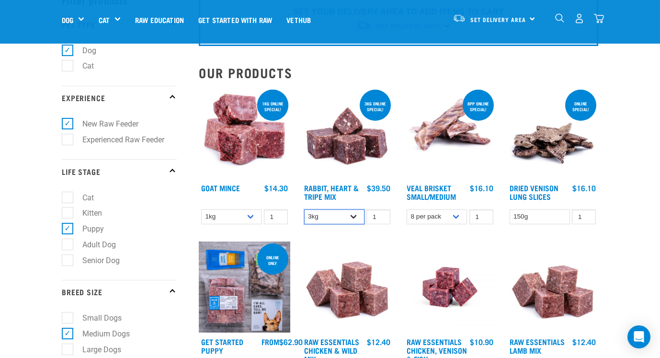
click at [355, 217] on select "3kg 1kg" at bounding box center [334, 216] width 60 height 15
click at [354, 211] on select "3kg 1kg" at bounding box center [334, 216] width 60 height 15
select select "706"
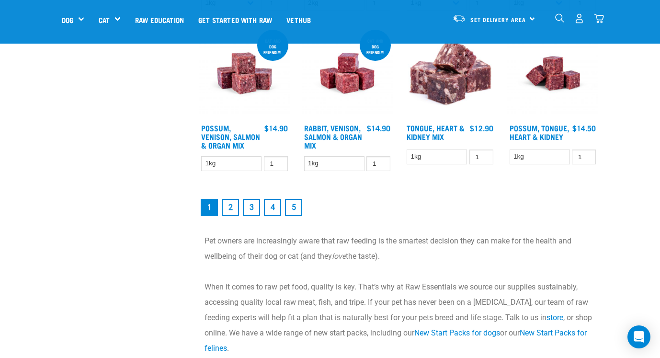
scroll to position [1225, 0]
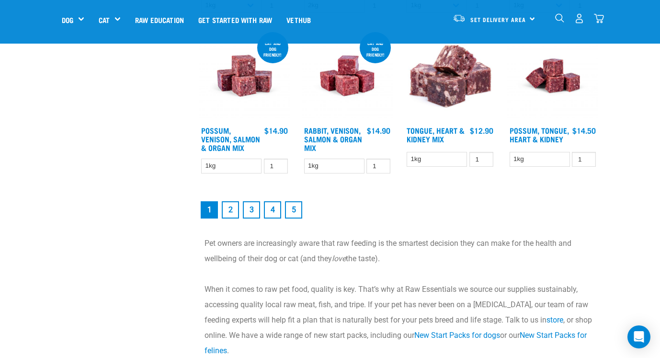
click at [269, 209] on link "4" at bounding box center [272, 209] width 17 height 17
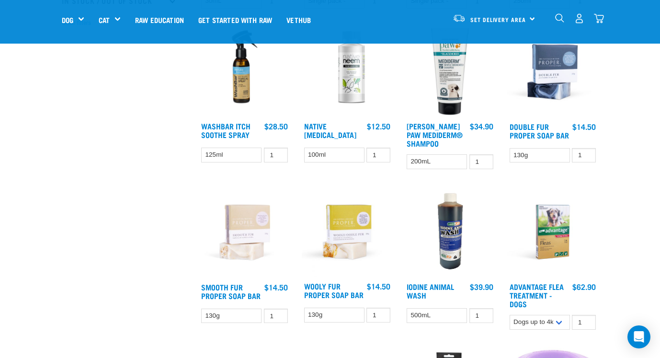
scroll to position [272, 0]
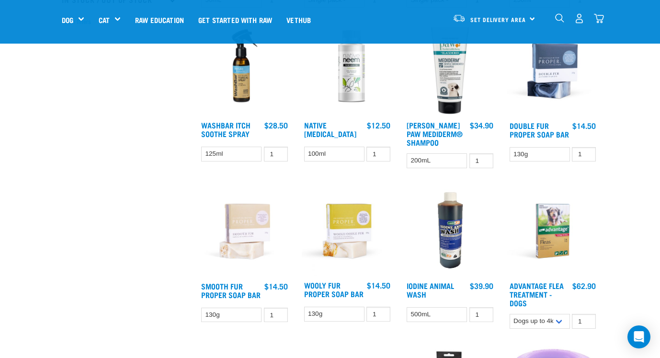
click at [255, 230] on img at bounding box center [244, 230] width 91 height 91
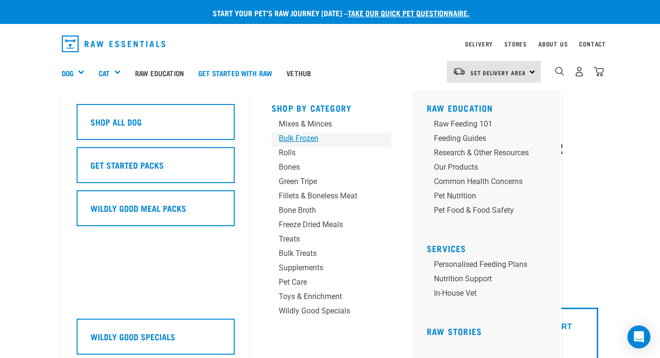
click at [307, 146] on link "Bulk Frozen" at bounding box center [331, 140] width 120 height 14
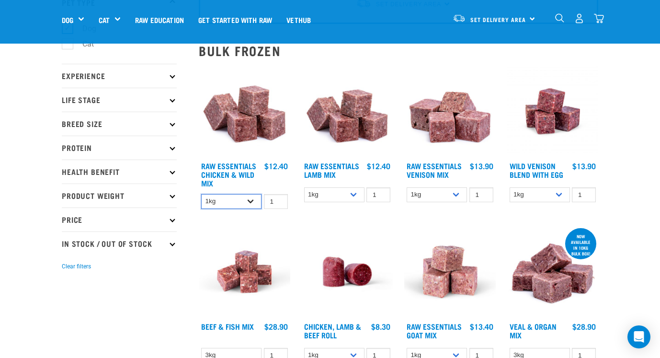
click at [251, 203] on select "1kg 3kg Bulk (10kg)" at bounding box center [231, 201] width 60 height 15
click at [251, 197] on select "1kg 3kg Bulk (10kg)" at bounding box center [231, 201] width 60 height 15
select select "14881"
click at [358, 192] on select "1kg 3kg Bulk (10kg)" at bounding box center [334, 194] width 60 height 15
select select "24"
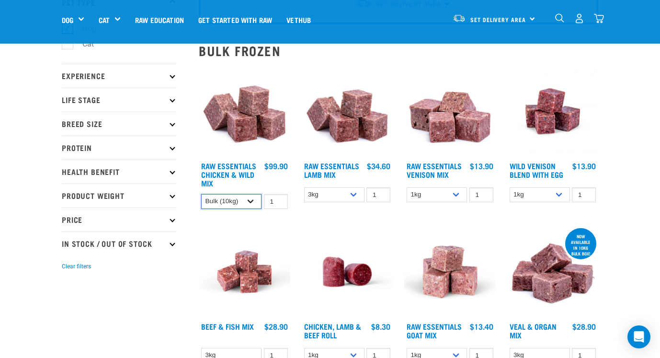
click at [250, 199] on select "1kg 3kg Bulk (10kg)" at bounding box center [231, 201] width 60 height 15
select select "731"
click at [249, 200] on select "1kg 3kg Bulk (10kg)" at bounding box center [231, 201] width 60 height 15
